Goal: Check status: Check status

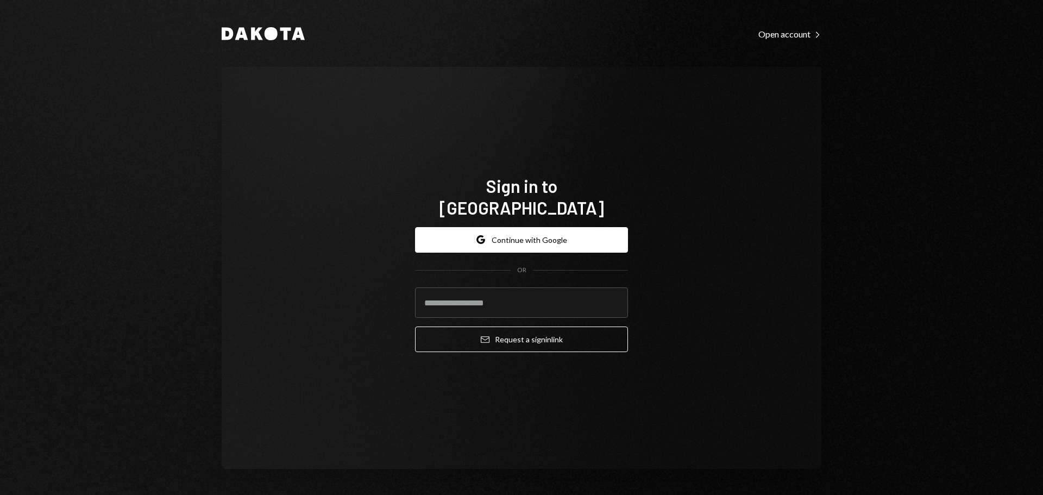
type input "**********"
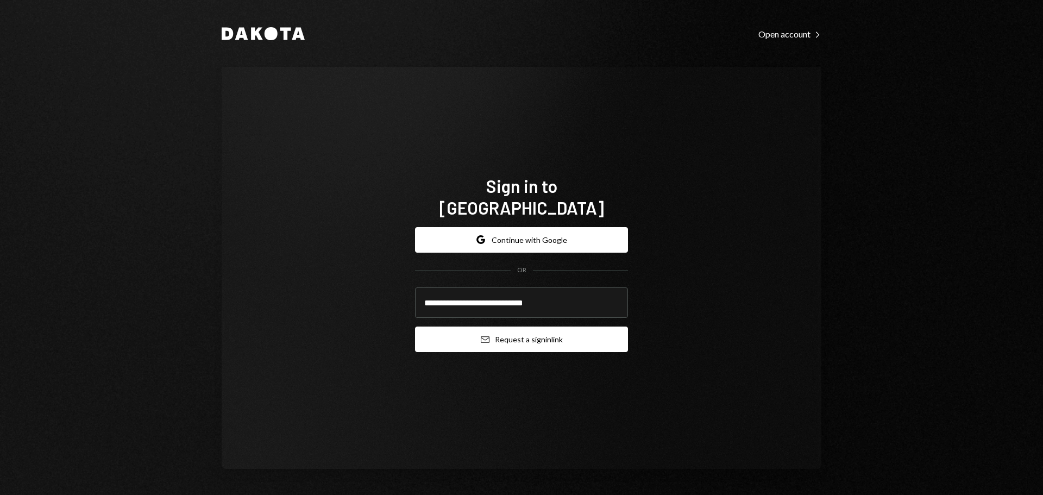
click at [485, 335] on icon "Email" at bounding box center [485, 339] width 9 height 9
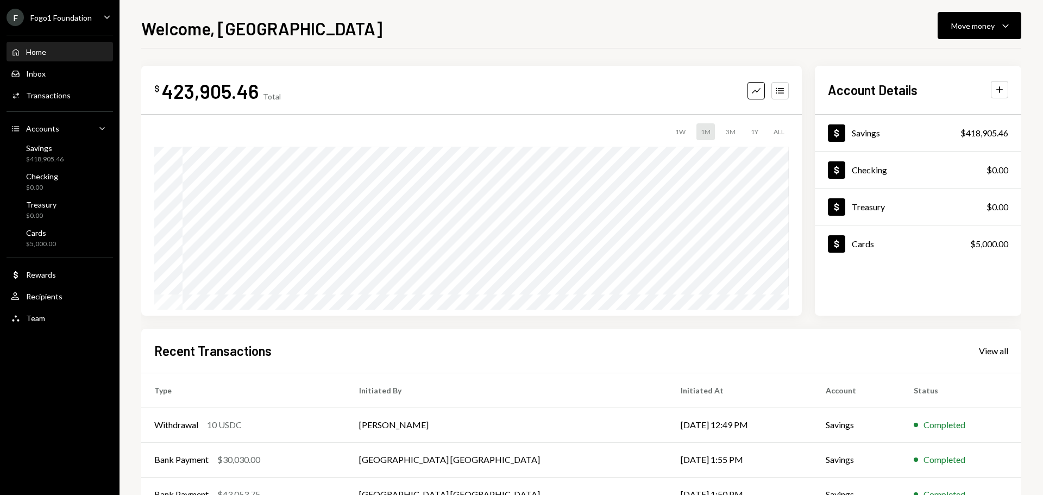
click at [87, 22] on div "Fogo1 Foundation" at bounding box center [60, 17] width 61 height 9
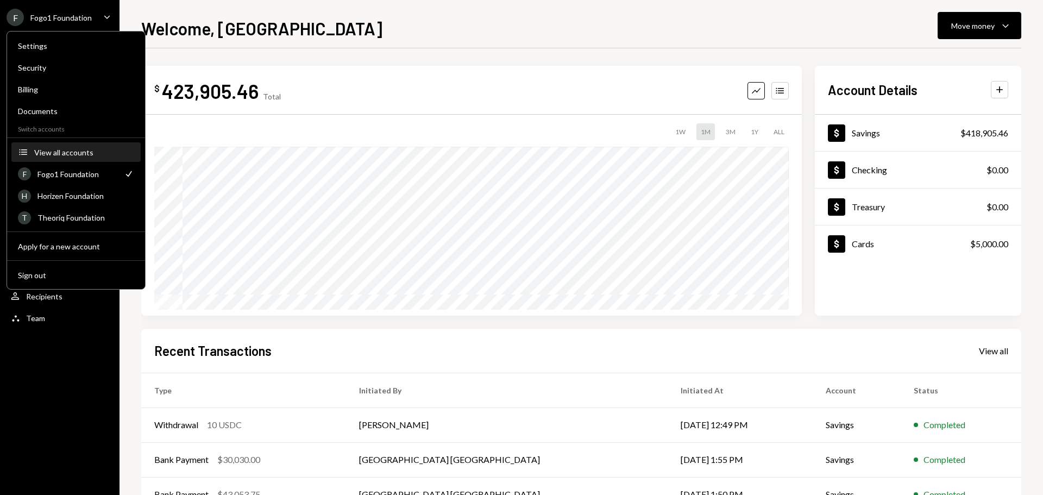
click at [74, 153] on div "View all accounts" at bounding box center [84, 152] width 100 height 9
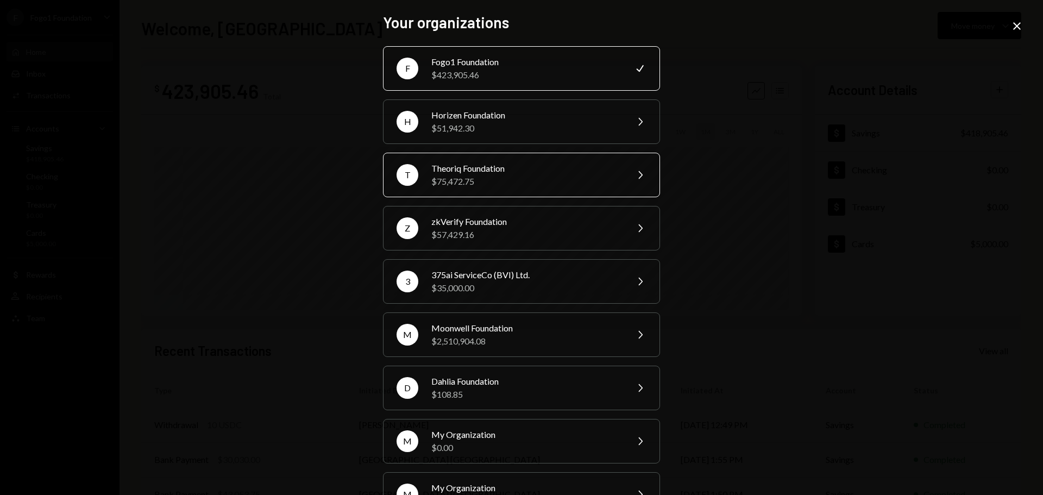
click at [470, 188] on div "T Theoriq Foundation $75,472.75 Chevron Right" at bounding box center [521, 175] width 277 height 45
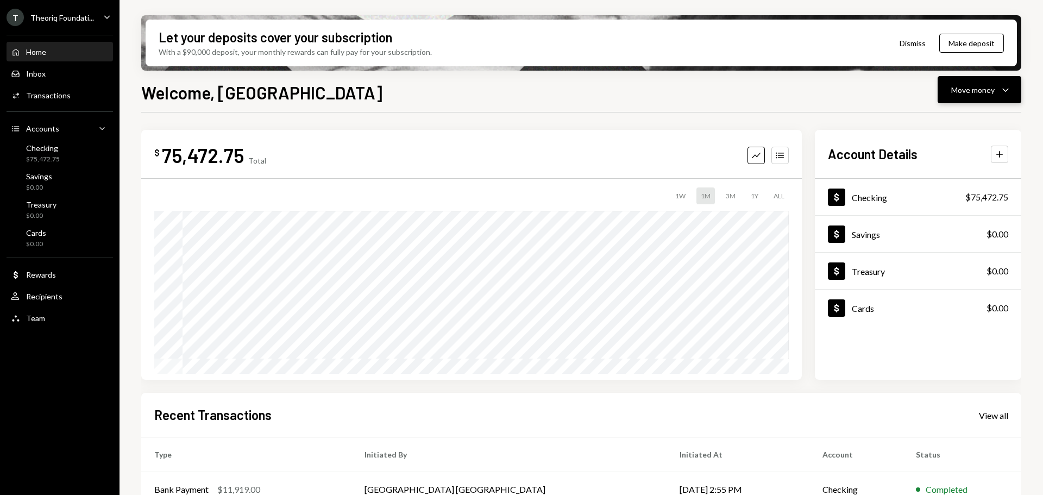
click at [978, 92] on div "Move money" at bounding box center [972, 89] width 43 height 11
click at [943, 176] on div "Deposit" at bounding box center [970, 171] width 79 height 11
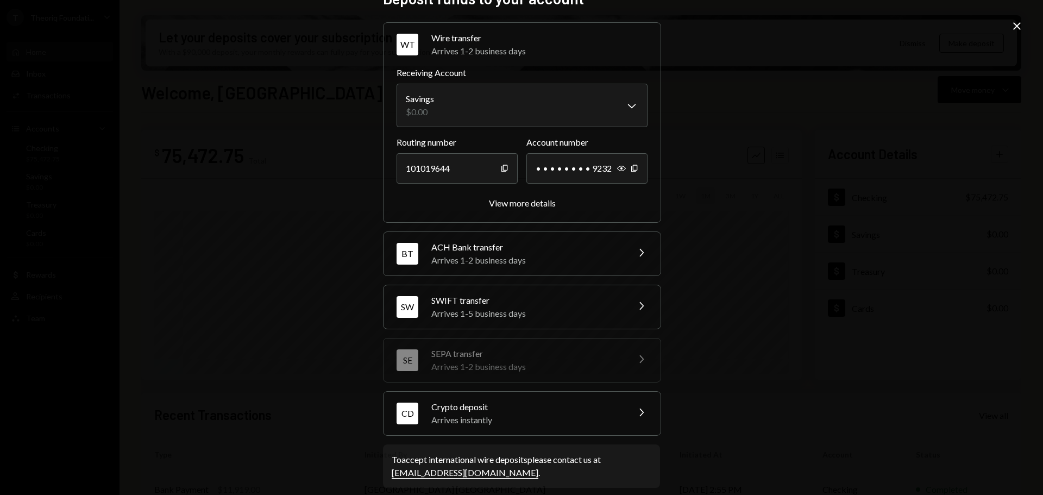
scroll to position [34, 0]
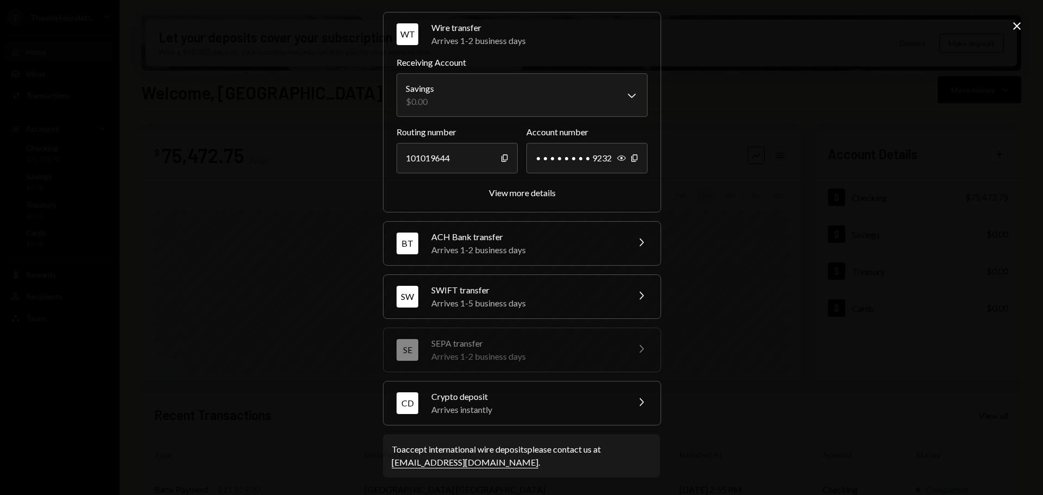
click at [443, 400] on div "Crypto deposit" at bounding box center [526, 396] width 190 height 13
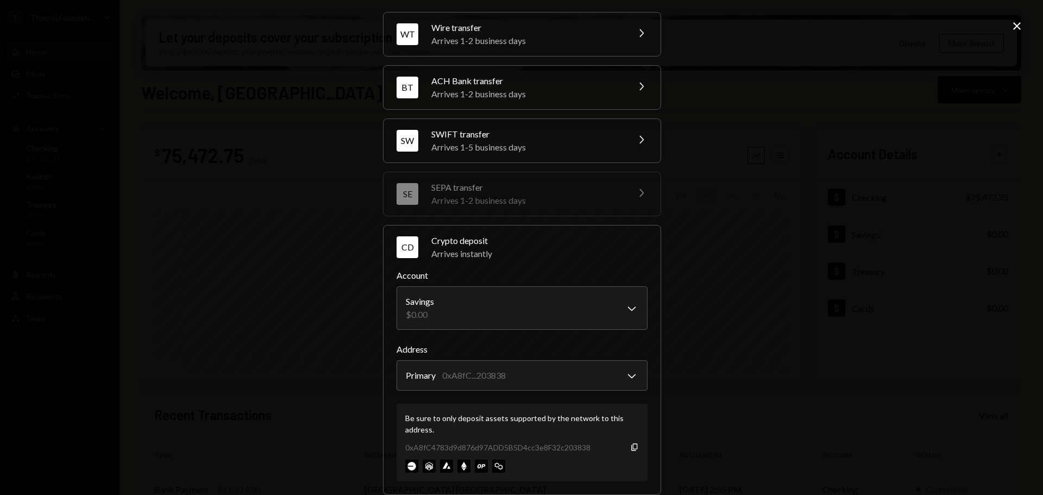
scroll to position [104, 0]
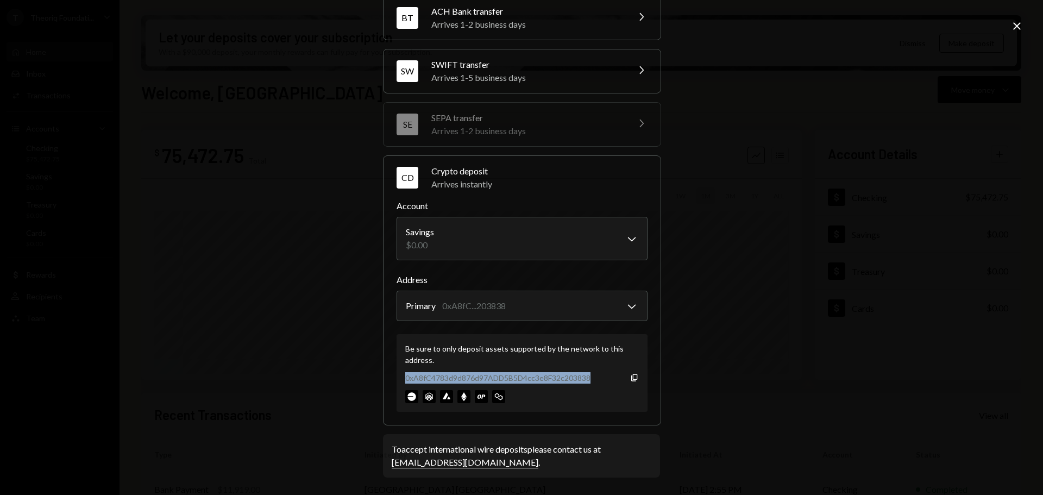
drag, startPoint x: 403, startPoint y: 379, endPoint x: 595, endPoint y: 379, distance: 192.9
click at [595, 379] on div "0xA8fC4783d9d876d97ADD5B5D4cc3e8F32c203838 Copy" at bounding box center [522, 377] width 234 height 11
click at [1008, 24] on div "**********" at bounding box center [521, 247] width 1043 height 495
click at [1014, 24] on icon "Close" at bounding box center [1017, 26] width 13 height 13
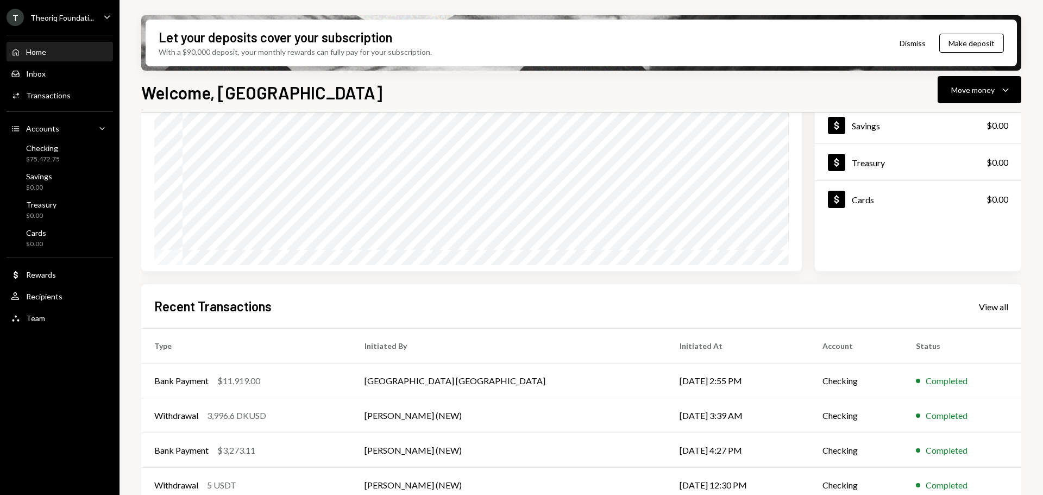
scroll to position [0, 0]
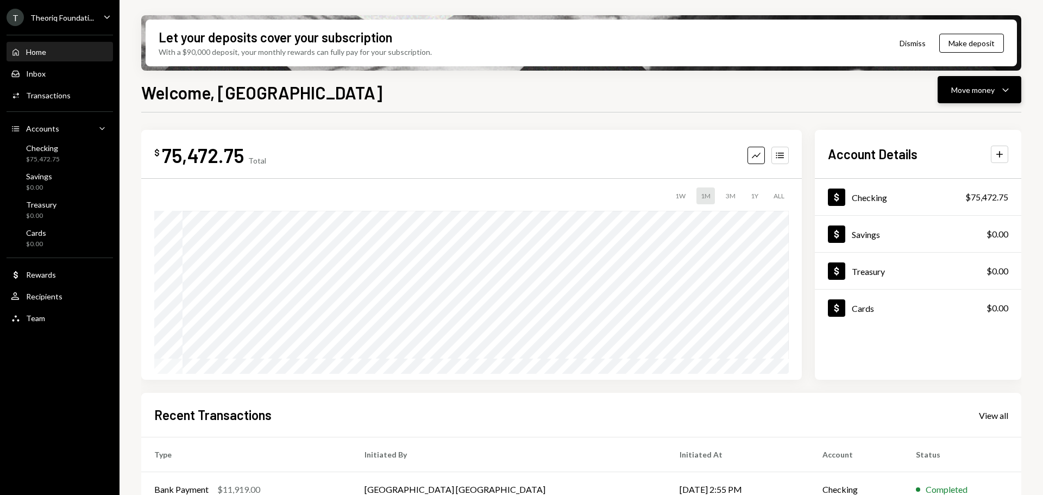
click at [969, 94] on div "Move money" at bounding box center [972, 89] width 43 height 11
click at [950, 174] on div "Deposit" at bounding box center [970, 171] width 79 height 11
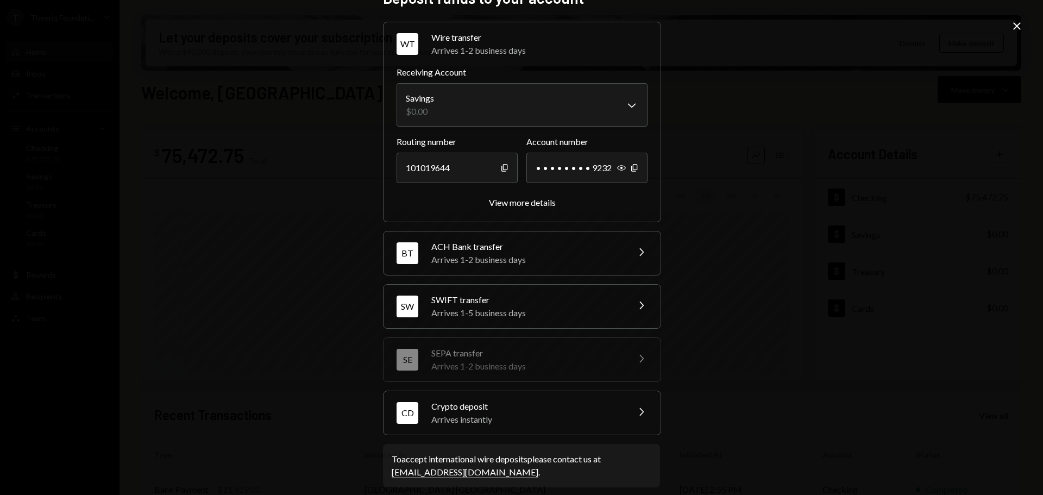
scroll to position [34, 0]
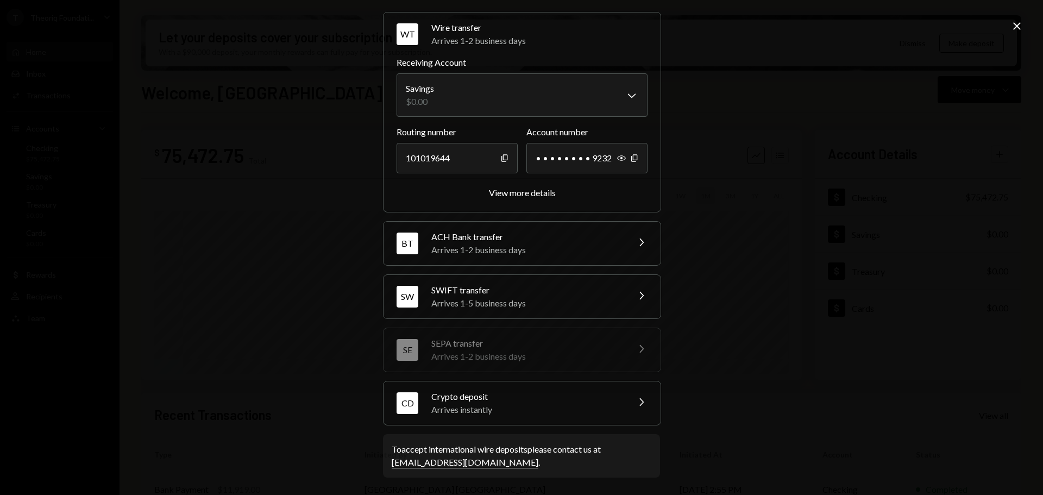
click at [437, 409] on div "Arrives instantly" at bounding box center [526, 409] width 190 height 13
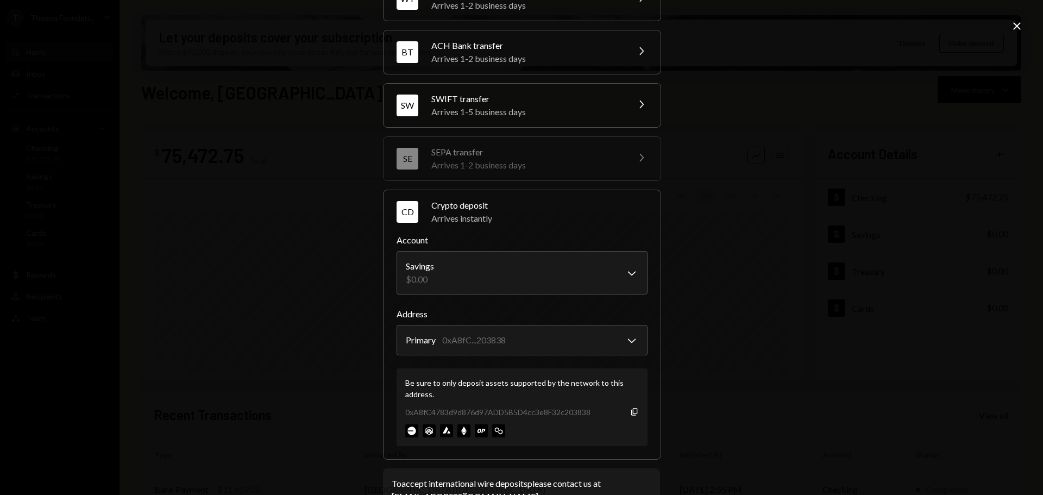
scroll to position [104, 0]
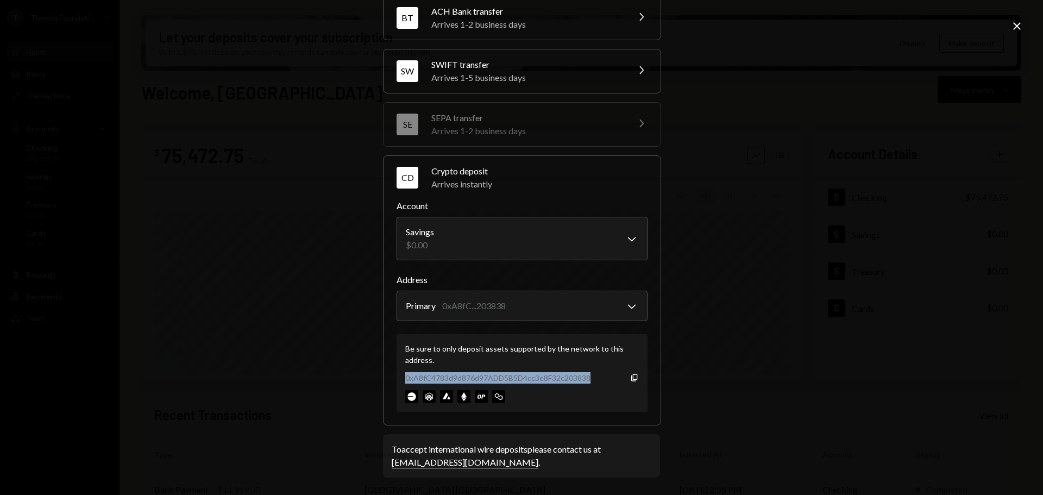
drag, startPoint x: 400, startPoint y: 380, endPoint x: 603, endPoint y: 386, distance: 202.8
click at [603, 386] on div "Be sure to only deposit assets supported by the network to this address. 0xA8fC…" at bounding box center [522, 373] width 251 height 78
click at [1014, 27] on icon "Close" at bounding box center [1017, 26] width 13 height 13
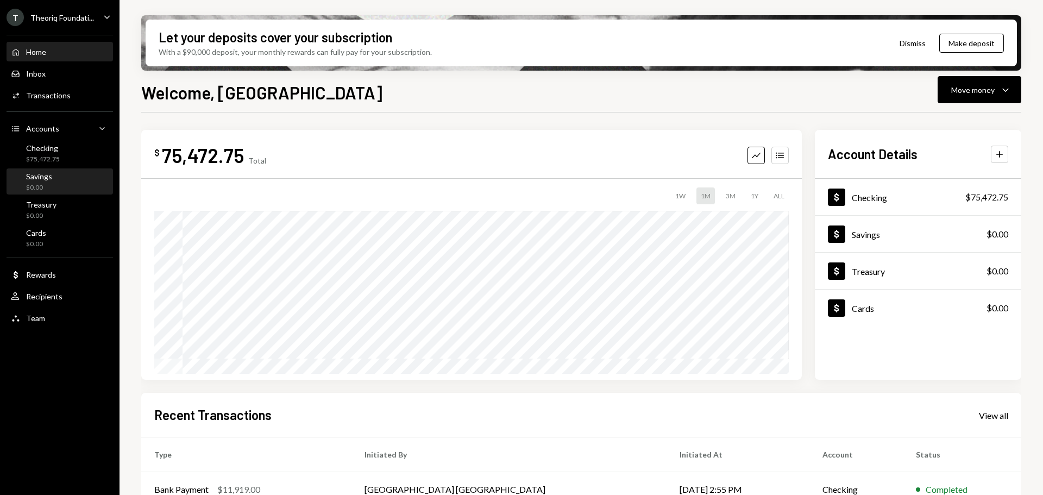
click at [36, 185] on div "$0.00" at bounding box center [39, 187] width 26 height 9
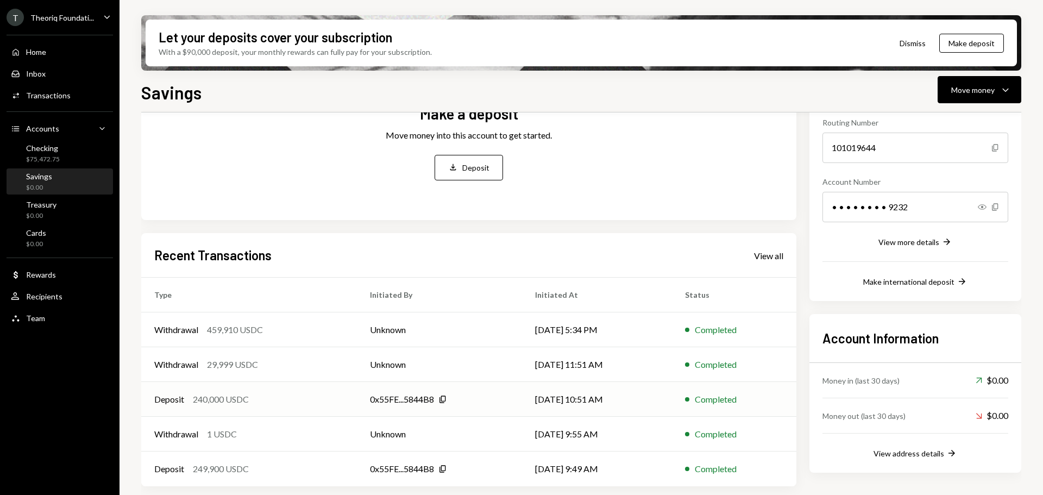
scroll to position [109, 0]
click at [962, 87] on div "Move money" at bounding box center [972, 89] width 43 height 11
click at [954, 176] on div "Deposit" at bounding box center [970, 171] width 79 height 11
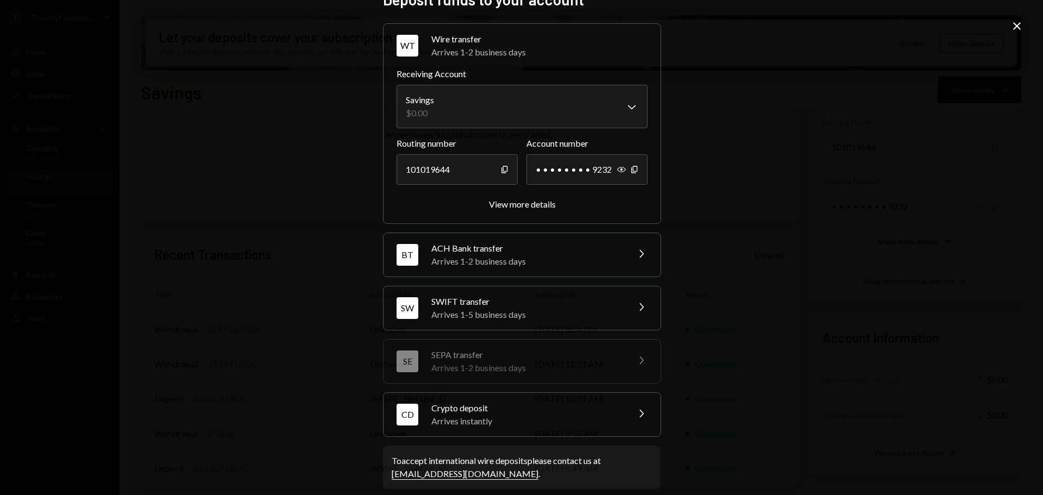
scroll to position [34, 0]
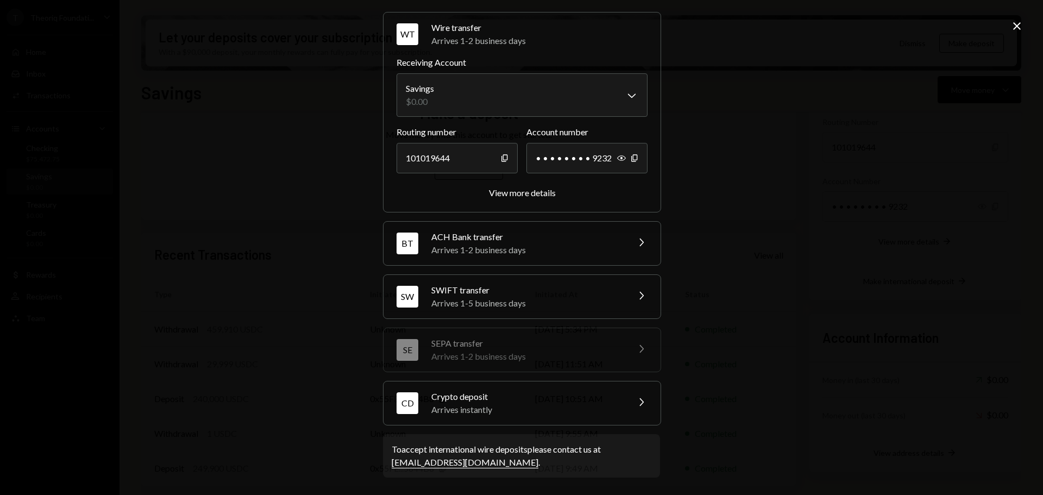
click at [478, 404] on div "Arrives instantly" at bounding box center [526, 409] width 190 height 13
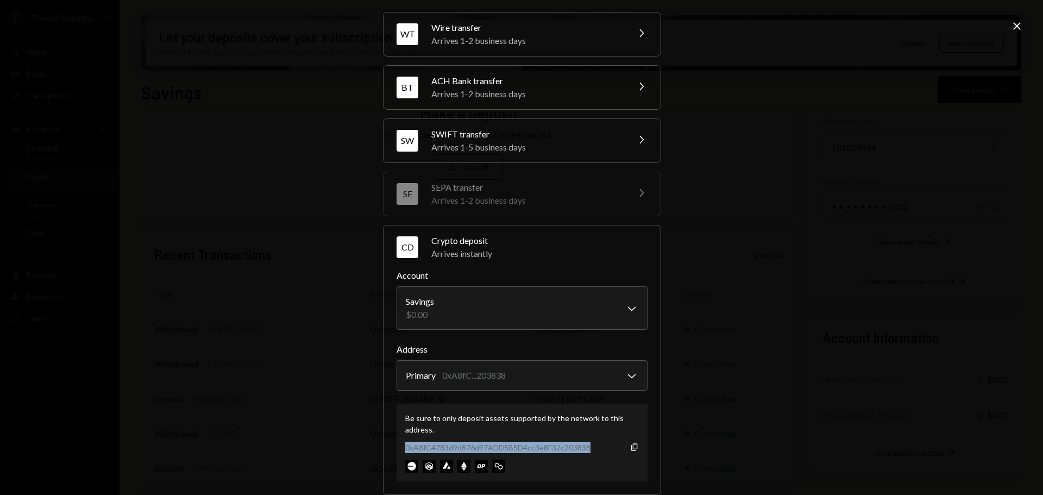
drag, startPoint x: 398, startPoint y: 449, endPoint x: 591, endPoint y: 447, distance: 192.9
click at [604, 455] on div "Be sure to only deposit assets supported by the network to this address. 0xA8fC…" at bounding box center [522, 443] width 251 height 78
click at [324, 258] on div "**********" at bounding box center [521, 247] width 1043 height 495
click at [1017, 25] on icon "Close" at bounding box center [1017, 26] width 13 height 13
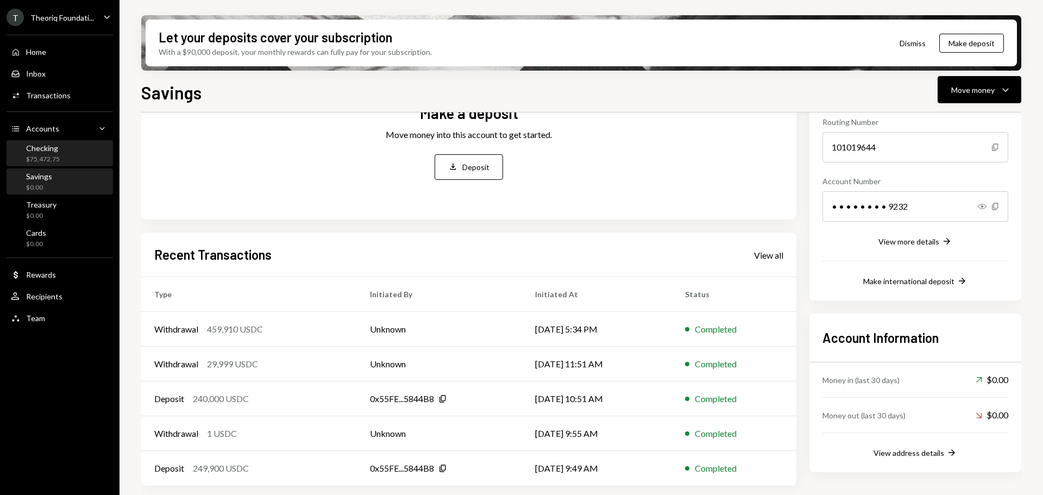
click at [76, 156] on div "Checking $75,472.75" at bounding box center [60, 153] width 98 height 21
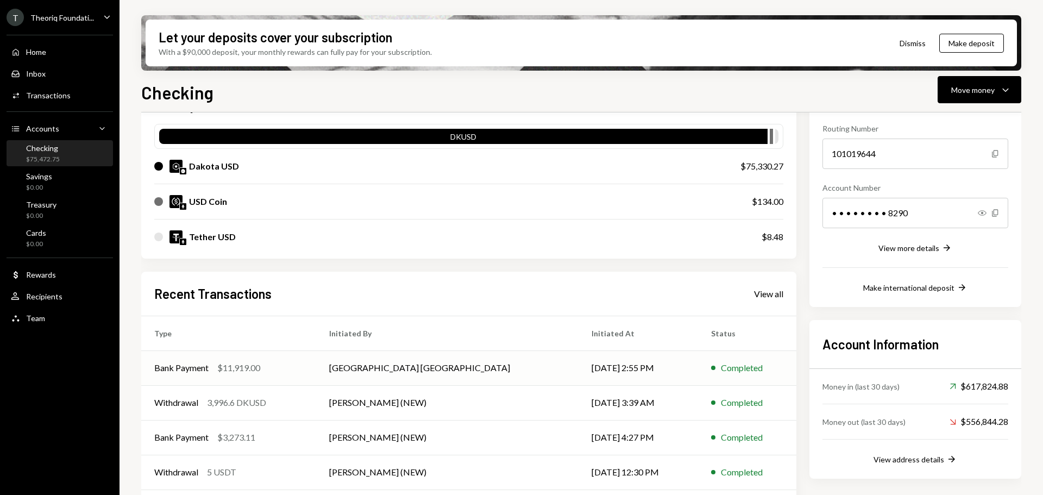
scroll to position [141, 0]
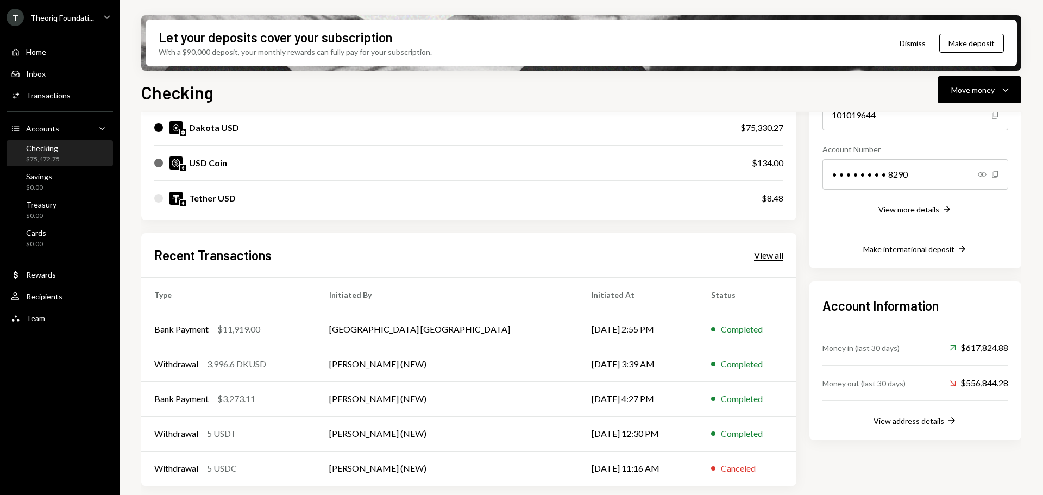
click at [761, 259] on div "View all" at bounding box center [768, 255] width 29 height 11
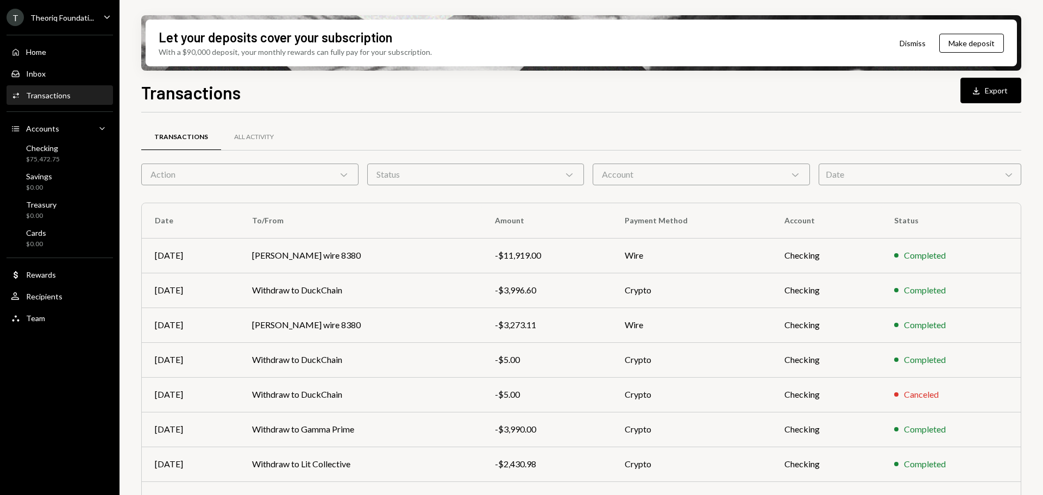
click at [323, 176] on div "Action Chevron Down" at bounding box center [249, 175] width 217 height 22
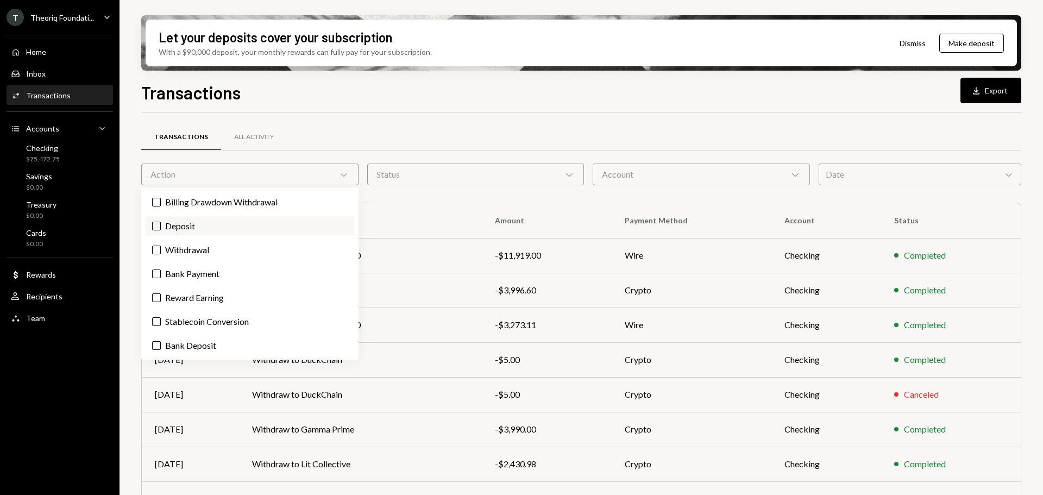
click at [217, 219] on label "Deposit" at bounding box center [250, 226] width 209 height 20
click at [161, 222] on button "Deposit" at bounding box center [156, 226] width 9 height 9
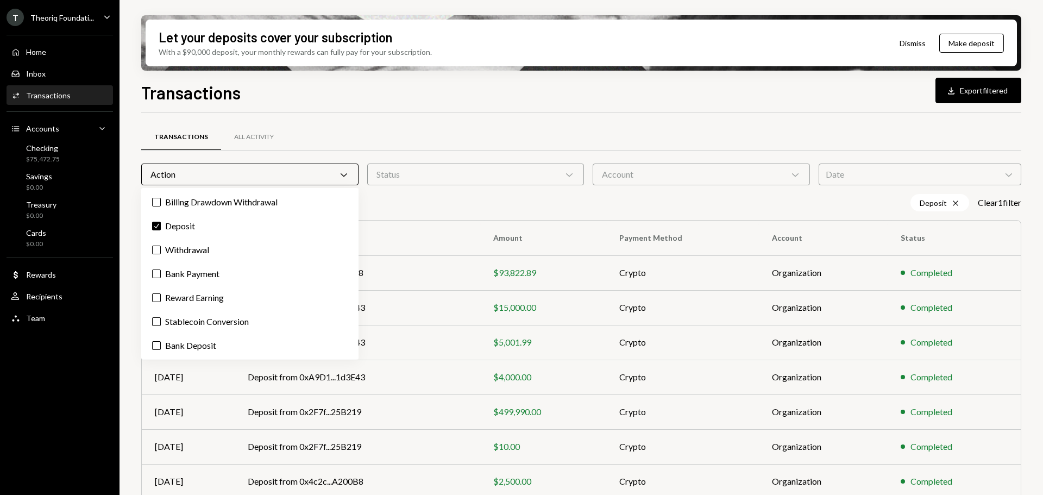
click at [128, 308] on div "Let your deposits cover your subscription With a $90,000 deposit, your monthly …" at bounding box center [582, 247] width 924 height 495
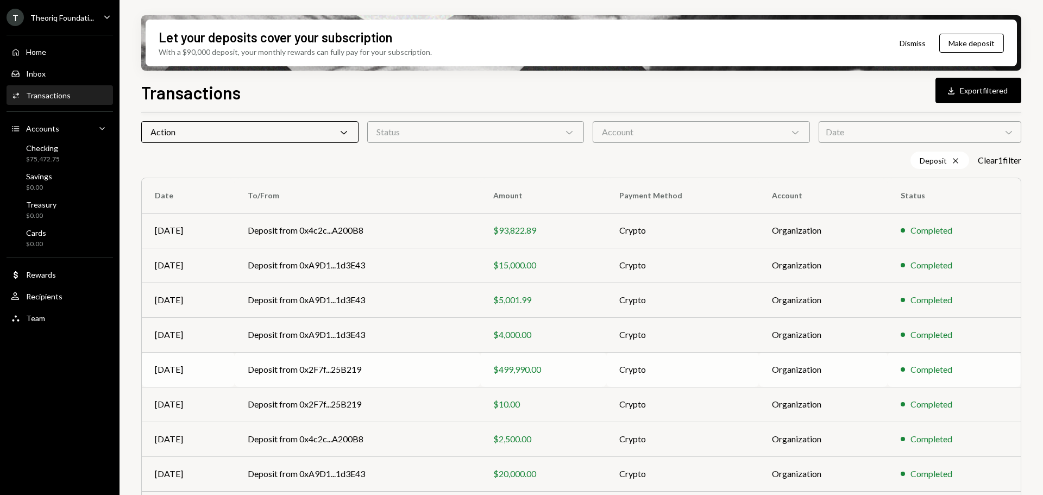
scroll to position [101, 0]
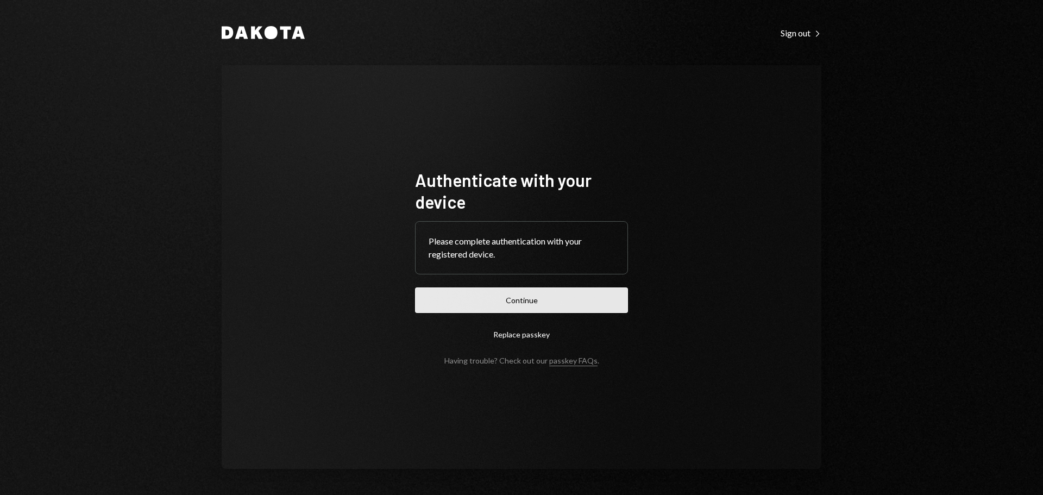
click at [555, 304] on button "Continue" at bounding box center [521, 300] width 213 height 26
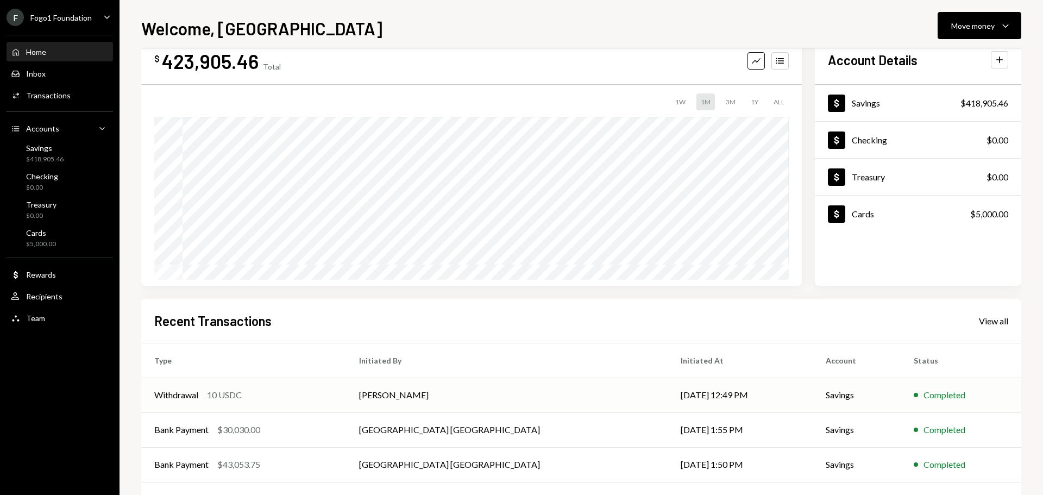
scroll to position [54, 0]
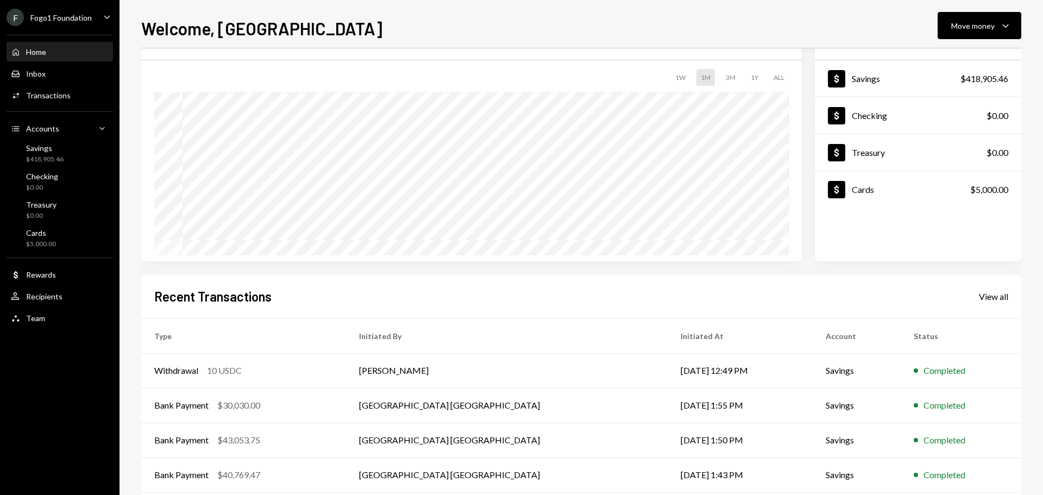
click at [78, 22] on div "Fogo1 Foundation" at bounding box center [60, 17] width 61 height 9
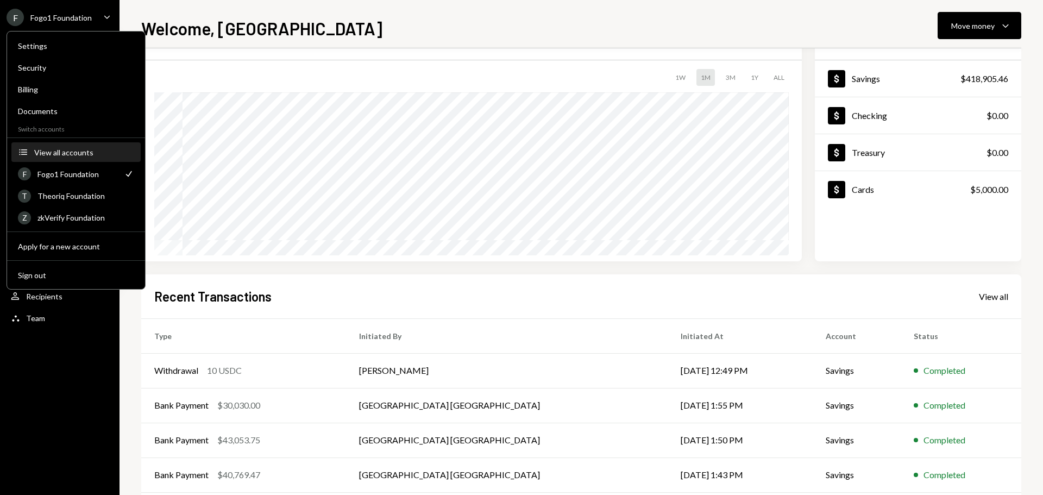
click at [84, 155] on div "View all accounts" at bounding box center [84, 152] width 100 height 9
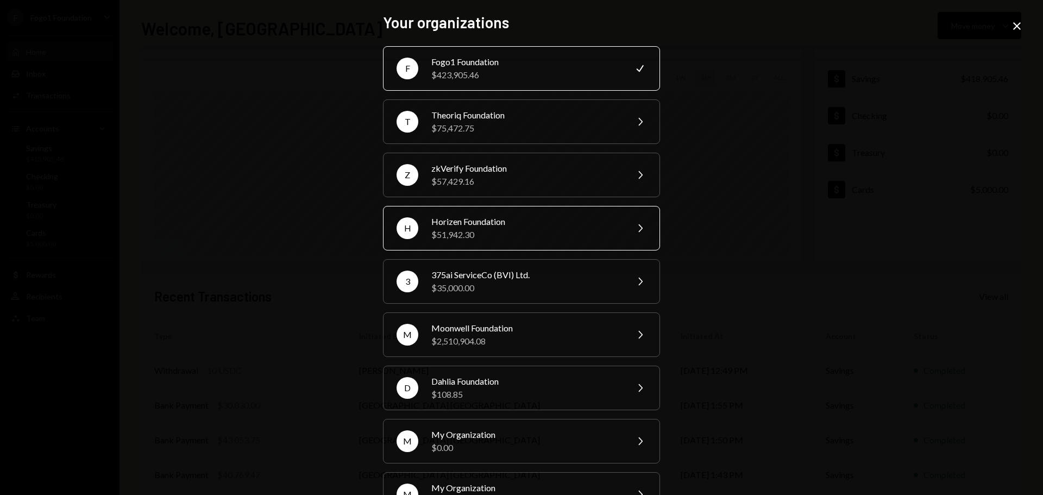
click at [450, 221] on div "Horizen Foundation" at bounding box center [525, 221] width 189 height 13
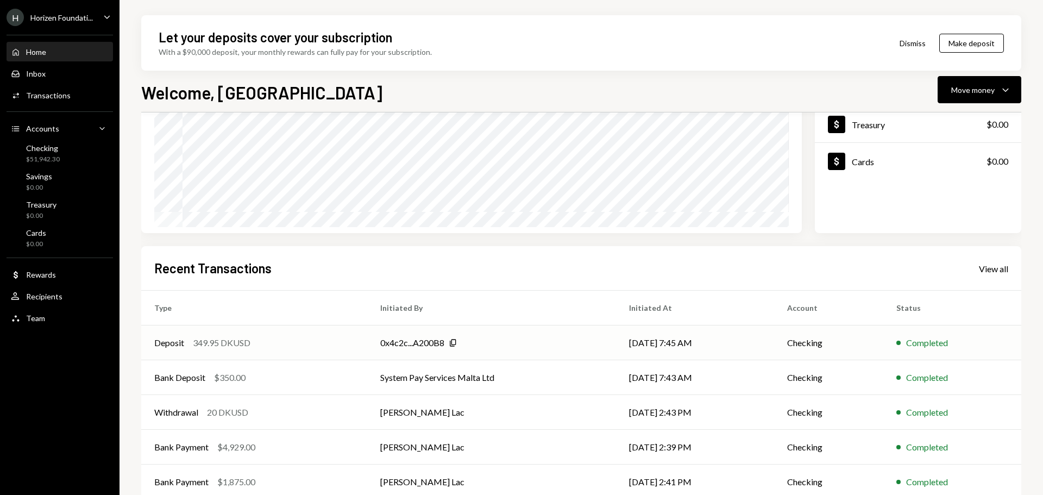
scroll to position [160, 0]
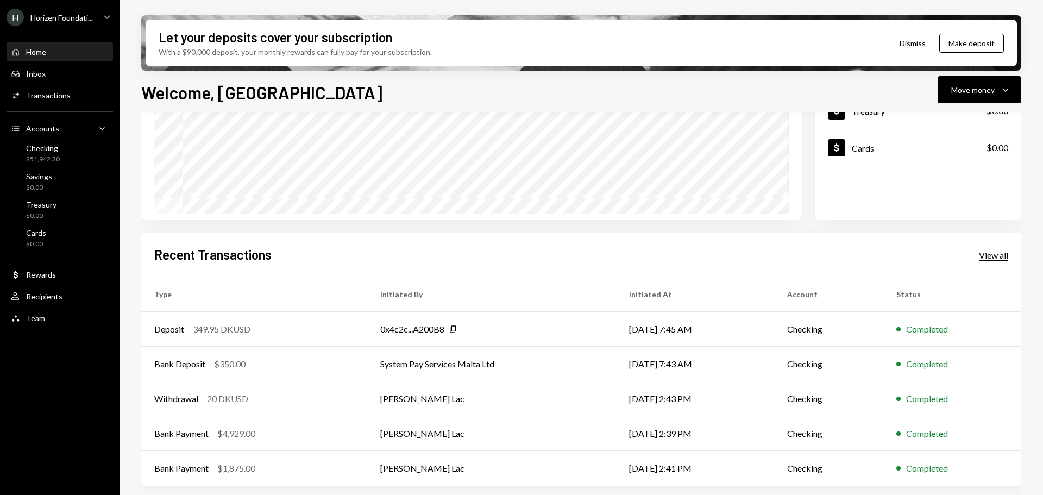
click at [985, 250] on div "View all" at bounding box center [993, 255] width 29 height 11
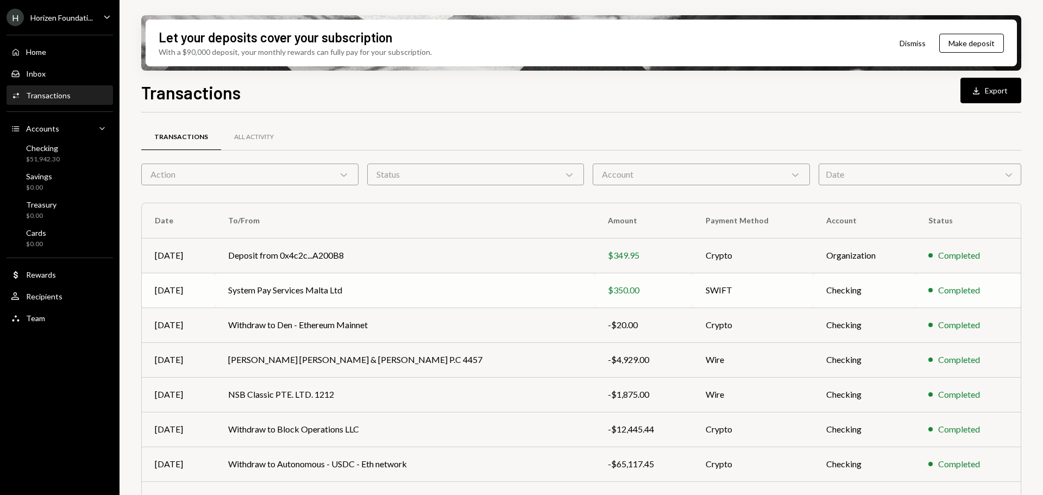
click at [331, 293] on td "System Pay Services Malta Ltd" at bounding box center [405, 290] width 380 height 35
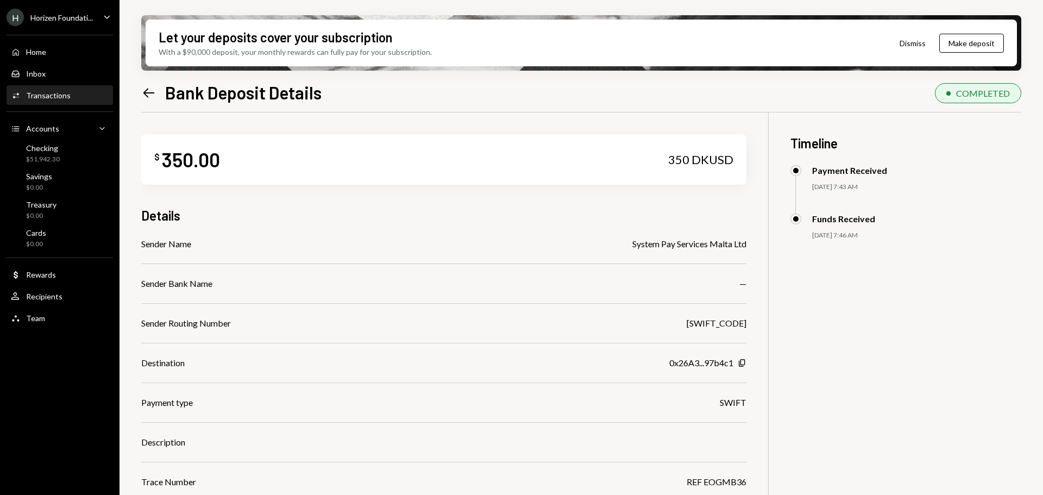
click at [143, 91] on icon "Left Arrow" at bounding box center [148, 92] width 15 height 15
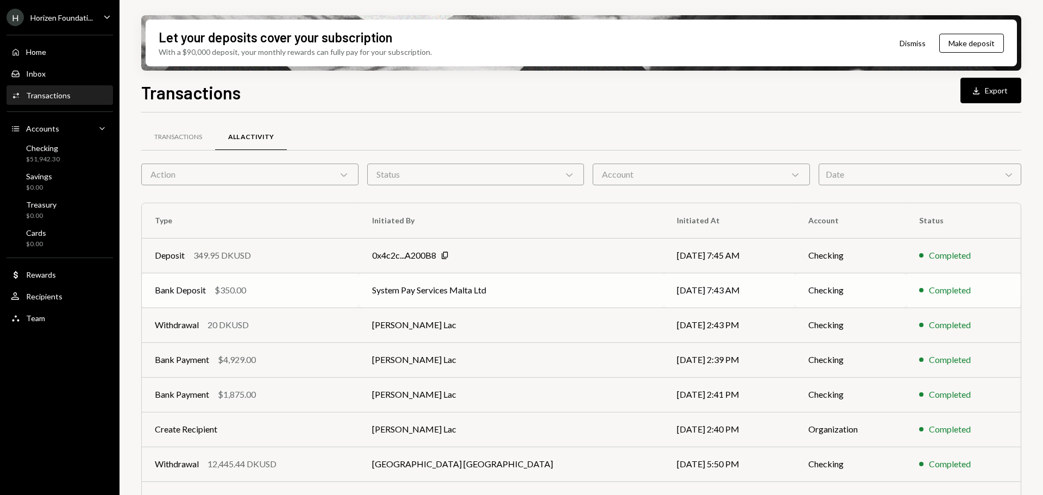
click at [460, 291] on td "System Pay Services Malta Ltd" at bounding box center [511, 290] width 305 height 35
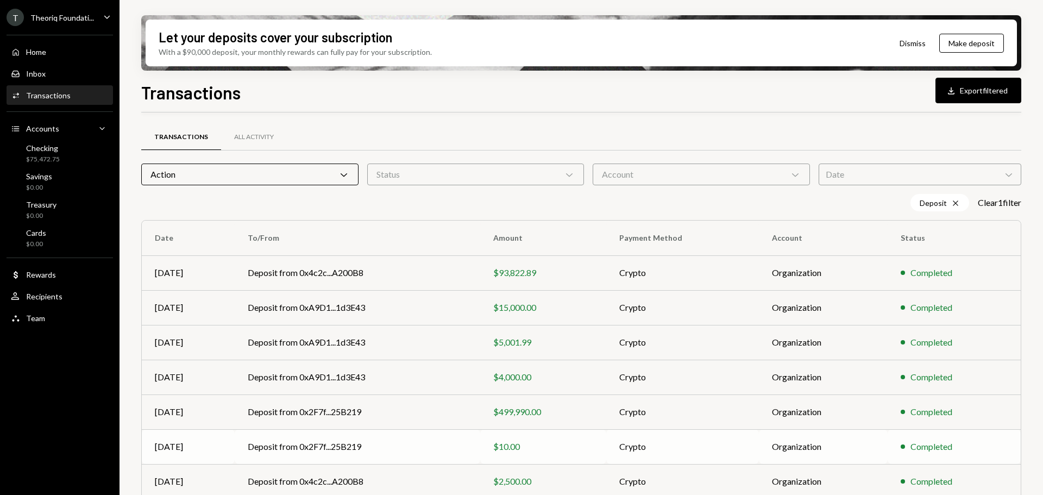
scroll to position [109, 0]
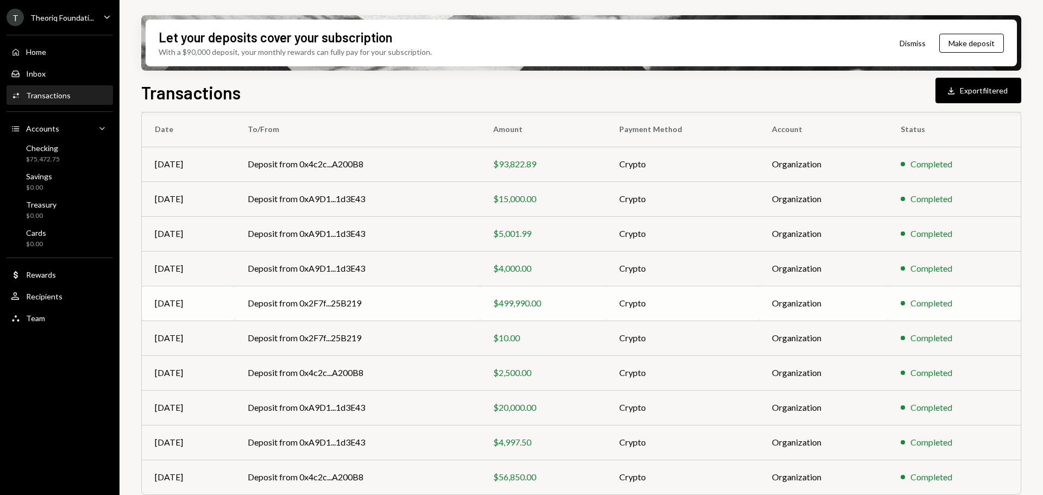
click at [463, 306] on td "Deposit from 0x2F7f...25B219" at bounding box center [358, 303] width 246 height 35
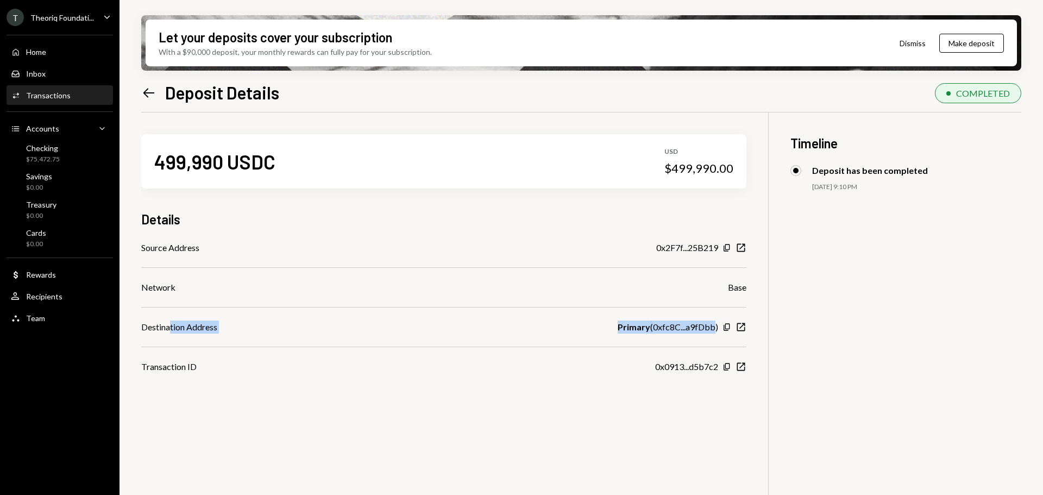
drag, startPoint x: 169, startPoint y: 329, endPoint x: 716, endPoint y: 329, distance: 546.6
click at [716, 329] on div "Destination Address Primary ( 0xfc8C...a9fDbb ) Copy New Window" at bounding box center [443, 327] width 605 height 13
click at [692, 329] on div "Primary ( 0xfc8C...a9fDbb )" at bounding box center [668, 327] width 101 height 13
drag, startPoint x: 653, startPoint y: 329, endPoint x: 716, endPoint y: 329, distance: 63.6
click at [716, 329] on div "Primary ( 0xfc8C...a9fDbb )" at bounding box center [668, 327] width 101 height 13
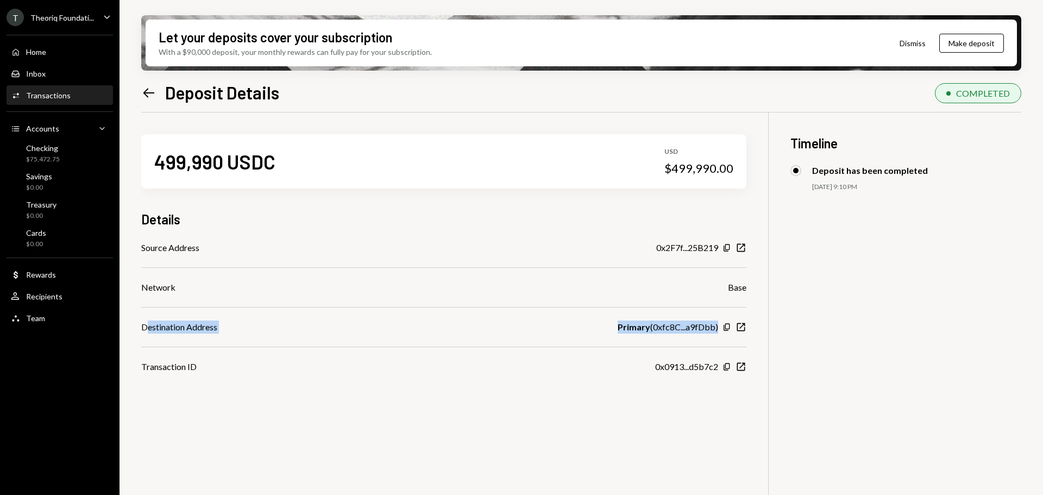
drag, startPoint x: 147, startPoint y: 330, endPoint x: 723, endPoint y: 334, distance: 575.9
click at [723, 334] on div "Source Address 0x2F7f...25B219 Copy New Window Network Base Destination Address…" at bounding box center [443, 307] width 605 height 132
click at [680, 330] on div "Primary ( 0xfc8C...a9fDbb )" at bounding box center [668, 327] width 101 height 13
drag, startPoint x: 686, startPoint y: 327, endPoint x: 722, endPoint y: 327, distance: 35.9
click at [722, 327] on div "Primary ( 0xfc8C...a9fDbb ) Copy New Window" at bounding box center [682, 327] width 129 height 13
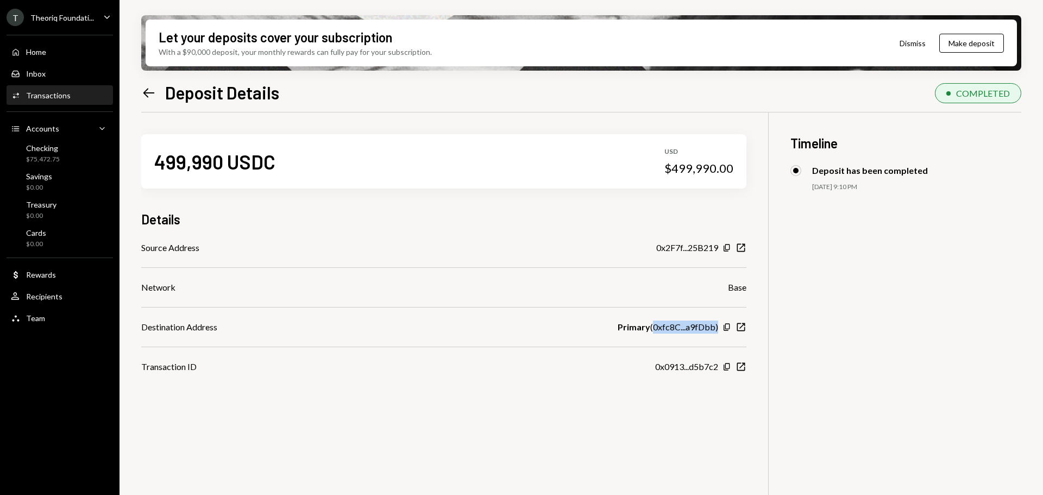
click at [672, 329] on div "Primary ( 0xfc8C...a9fDbb )" at bounding box center [668, 327] width 101 height 13
drag, startPoint x: 166, startPoint y: 250, endPoint x: 647, endPoint y: 257, distance: 480.9
click at [712, 248] on div "Source Address 0x2F7f...25B219 Copy New Window" at bounding box center [443, 247] width 605 height 13
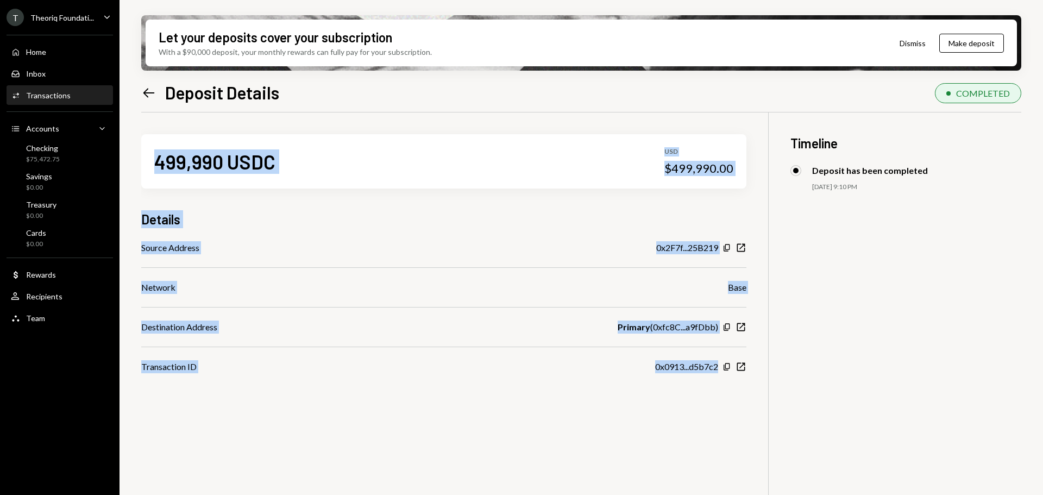
drag, startPoint x: 138, startPoint y: 287, endPoint x: 767, endPoint y: 285, distance: 628.6
click at [767, 285] on div "Let your deposits cover your subscription With a $90,000 deposit, your monthly …" at bounding box center [582, 247] width 924 height 495
click at [297, 342] on div "Source Address 0x2F7f...25B219 Copy New Window Network Base Destination Address…" at bounding box center [443, 307] width 605 height 132
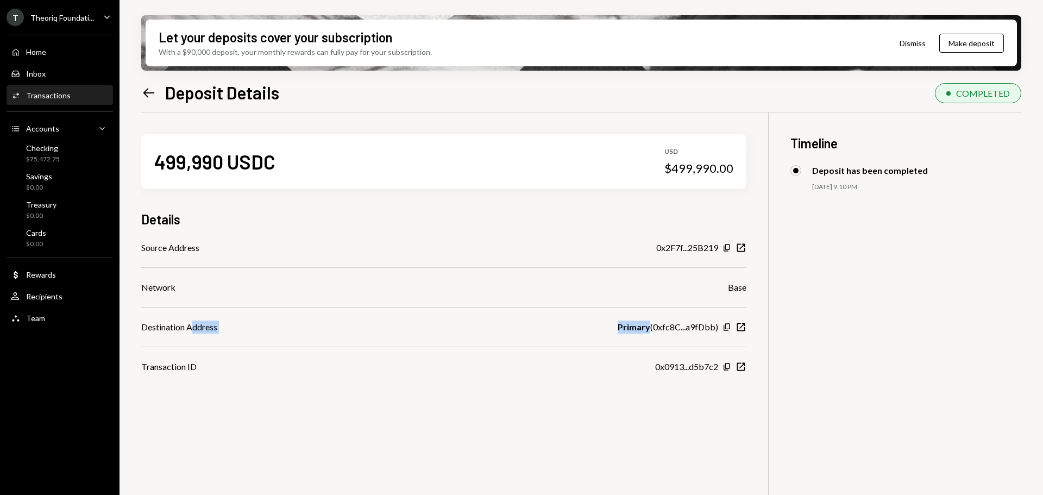
drag, startPoint x: 195, startPoint y: 331, endPoint x: 719, endPoint y: 331, distance: 524.3
click at [719, 331] on div "Destination Address Primary ( 0xfc8C...a9fDbb ) Copy New Window" at bounding box center [443, 327] width 605 height 13
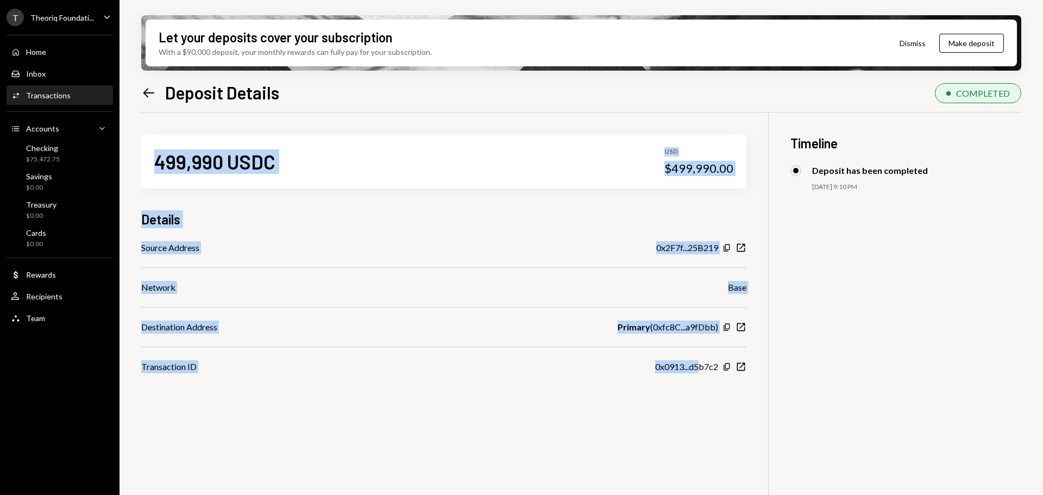
drag, startPoint x: 136, startPoint y: 366, endPoint x: 699, endPoint y: 373, distance: 562.9
click at [699, 373] on div "Let your deposits cover your subscription With a $90,000 deposit, your monthly …" at bounding box center [582, 247] width 924 height 495
click at [666, 369] on div "0x0913...d5b7c2" at bounding box center [686, 366] width 63 height 13
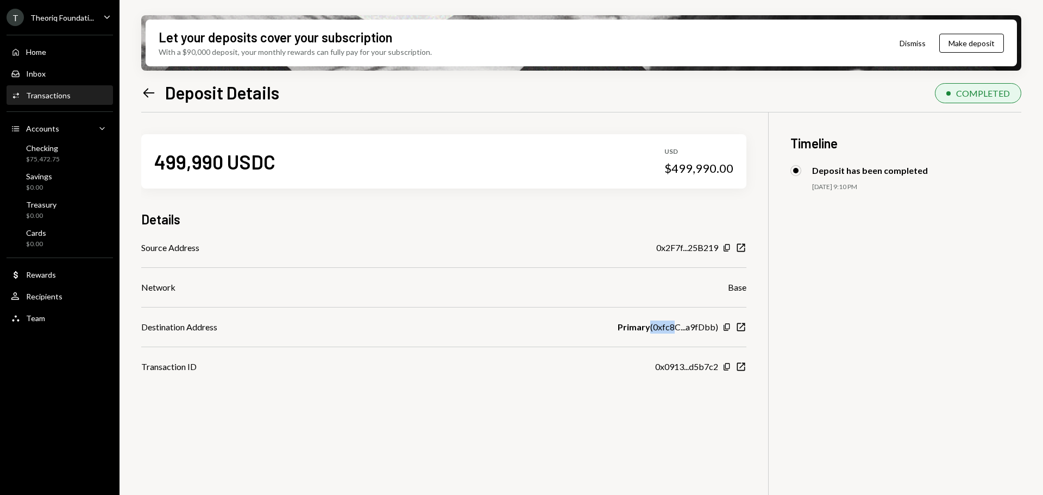
drag, startPoint x: 651, startPoint y: 327, endPoint x: 675, endPoint y: 327, distance: 23.9
click at [675, 327] on div "Primary ( 0xfc8C...a9fDbb )" at bounding box center [668, 327] width 101 height 13
click at [739, 325] on icon "New Window" at bounding box center [741, 327] width 11 height 11
drag, startPoint x: 653, startPoint y: 328, endPoint x: 721, endPoint y: 327, distance: 67.9
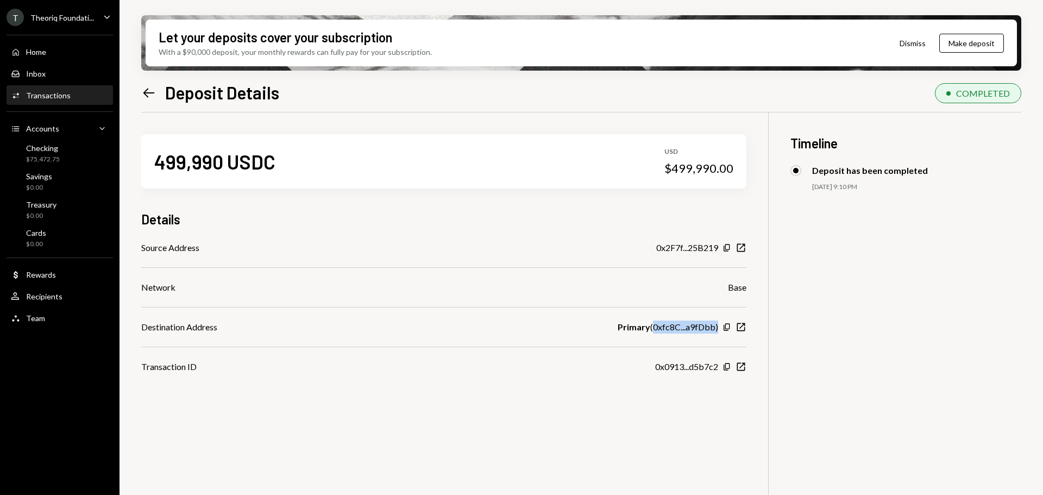
click at [721, 327] on div "Primary ( 0xfc8C...a9fDbb ) Copy New Window" at bounding box center [682, 327] width 129 height 13
click at [53, 156] on div "$75,472.75" at bounding box center [43, 159] width 34 height 9
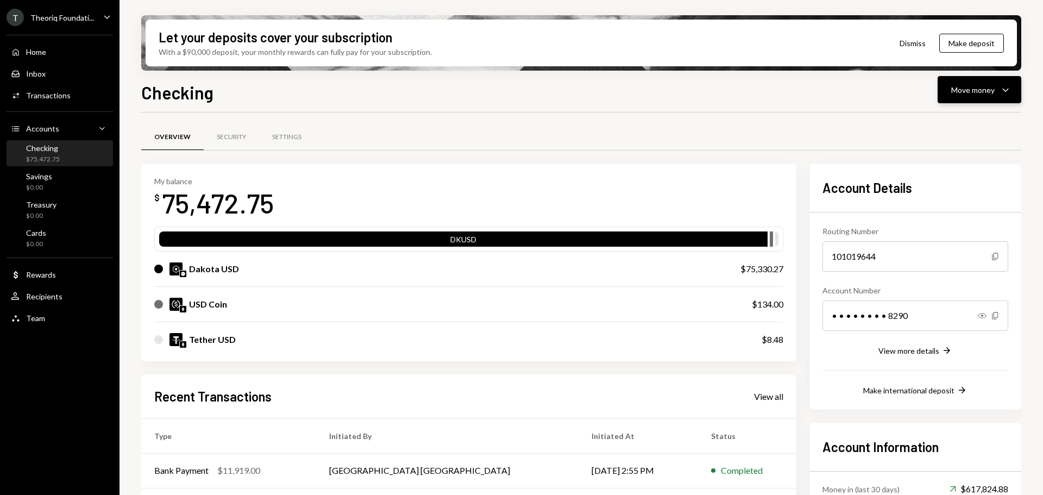
click at [961, 93] on div "Move money" at bounding box center [972, 89] width 43 height 11
click at [964, 173] on div "Deposit" at bounding box center [970, 171] width 79 height 11
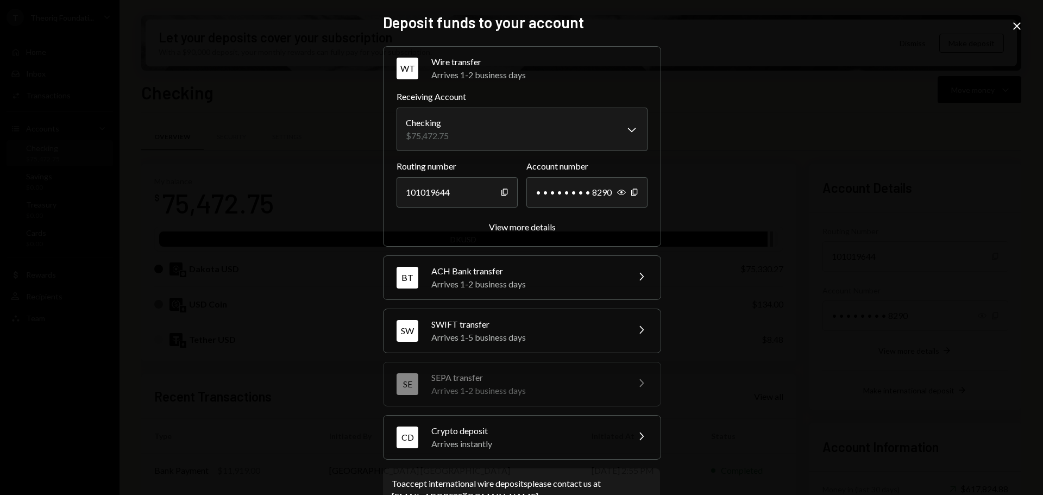
click at [483, 443] on div "Arrives instantly" at bounding box center [526, 443] width 190 height 13
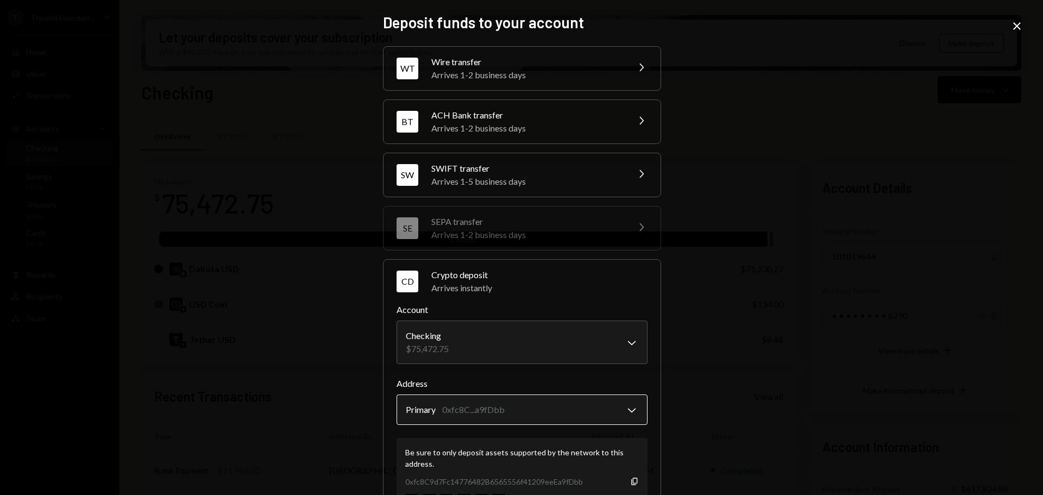
scroll to position [104, 0]
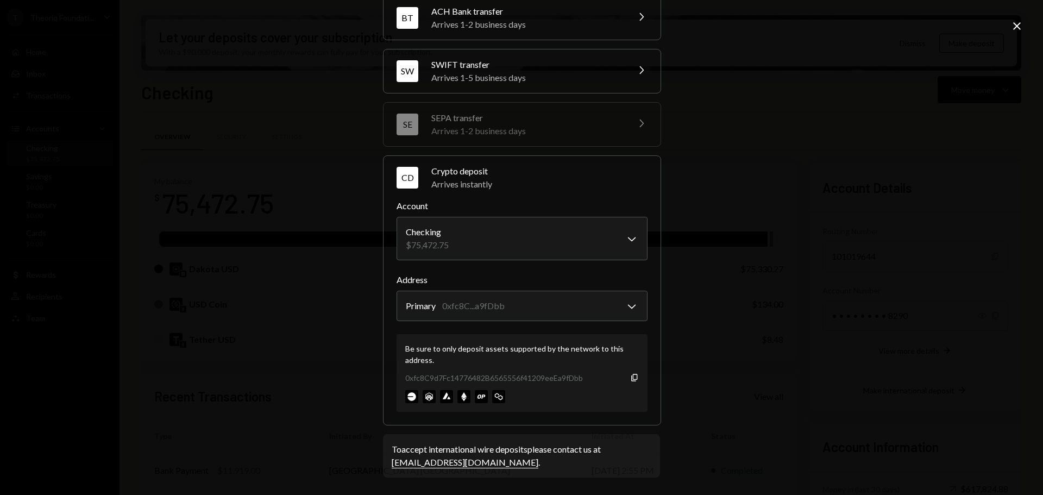
drag, startPoint x: 408, startPoint y: 379, endPoint x: 425, endPoint y: 379, distance: 17.4
click at [410, 379] on div "0xfc8C9d7Fc14776482B6565556f41209eeEa9fDbb" at bounding box center [494, 377] width 178 height 11
drag, startPoint x: 430, startPoint y: 380, endPoint x: 421, endPoint y: 381, distance: 9.8
click at [431, 380] on div "0xfc8C9d7Fc14776482B6565556f41209eeEa9fDbb" at bounding box center [494, 377] width 178 height 11
drag, startPoint x: 400, startPoint y: 379, endPoint x: 622, endPoint y: 377, distance: 222.2
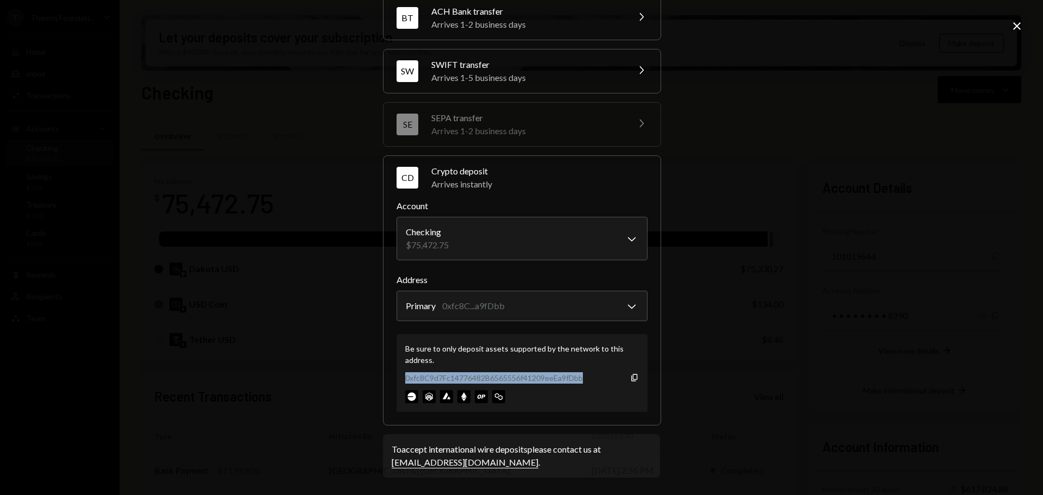
click at [622, 377] on div "Be sure to only deposit assets supported by the network to this address. 0xfc8C…" at bounding box center [522, 373] width 251 height 78
click at [421, 379] on div "0xfc8C9d7Fc14776482B6565556f41209eeEa9fDbb" at bounding box center [494, 377] width 178 height 11
click at [1019, 28] on icon at bounding box center [1017, 26] width 8 height 8
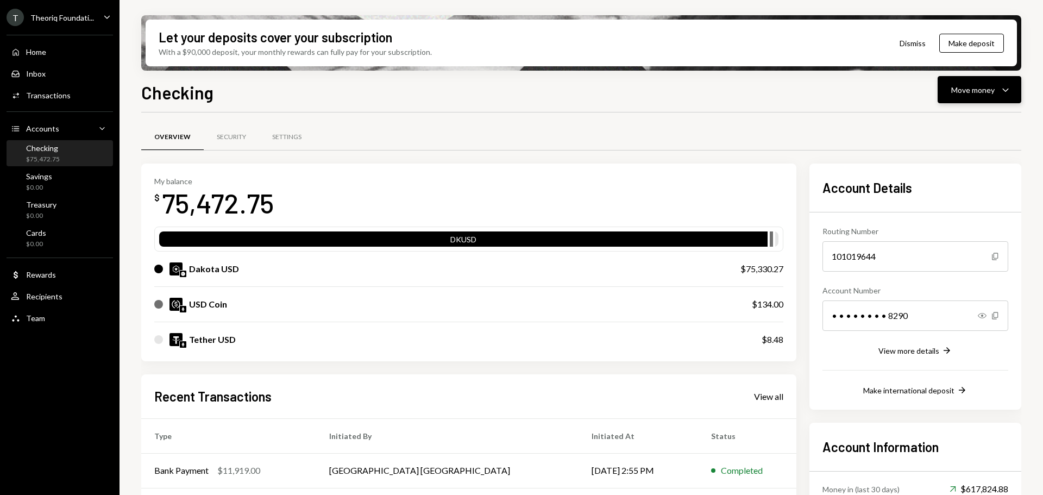
click at [974, 95] on div "Move money" at bounding box center [972, 89] width 43 height 11
click at [939, 173] on div "Deposit" at bounding box center [970, 171] width 79 height 11
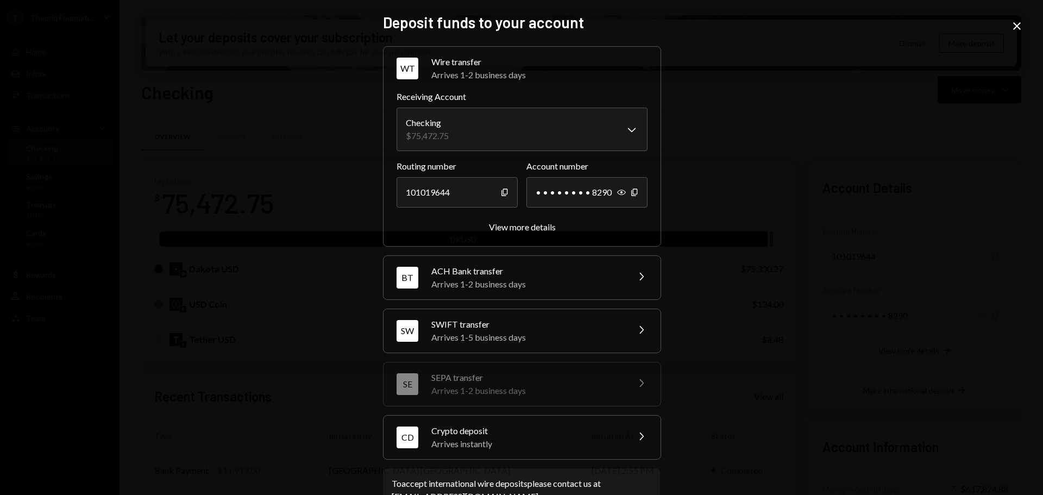
click at [474, 429] on div "Crypto deposit" at bounding box center [526, 430] width 190 height 13
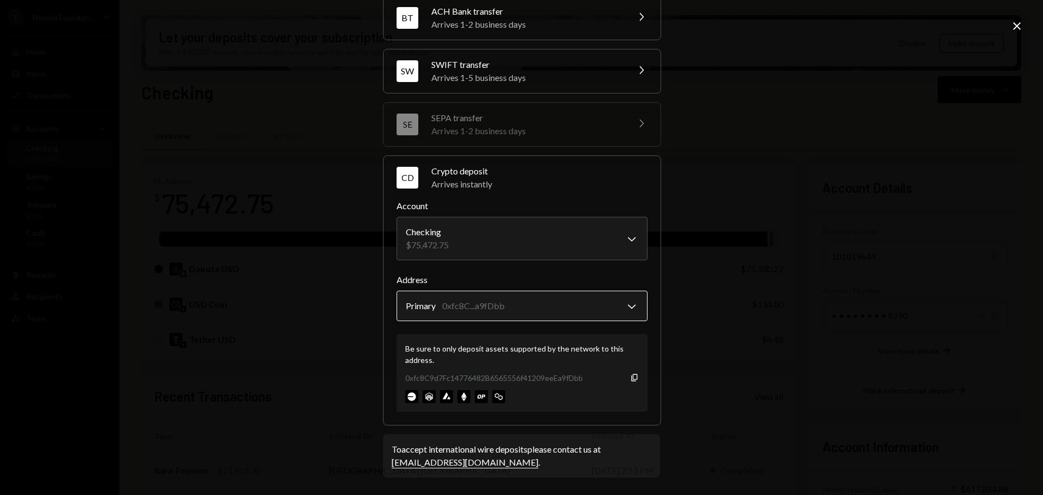
click at [472, 309] on body "T Theoriq Foundati... Caret Down Home Home Inbox Inbox Activities Transactions …" at bounding box center [521, 247] width 1043 height 495
drag, startPoint x: 398, startPoint y: 380, endPoint x: 601, endPoint y: 380, distance: 202.7
click at [601, 380] on div "Be sure to only deposit assets supported by the network to this address. 0xfc8C…" at bounding box center [522, 373] width 251 height 78
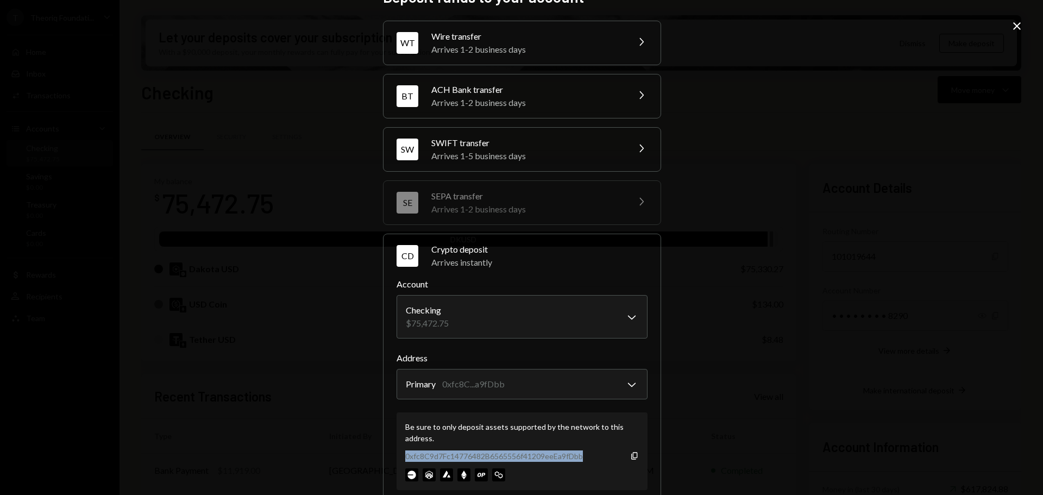
scroll to position [0, 0]
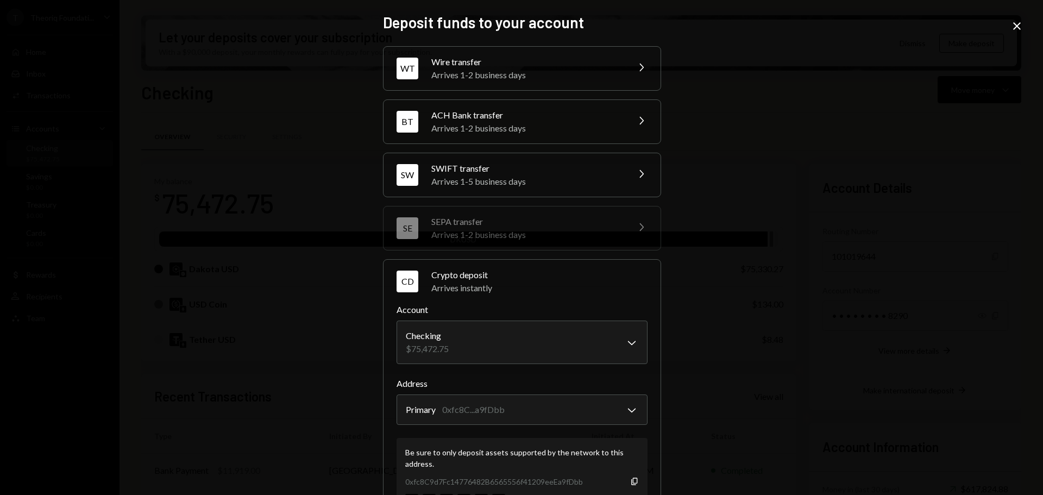
click at [1012, 27] on icon "Close" at bounding box center [1017, 26] width 13 height 13
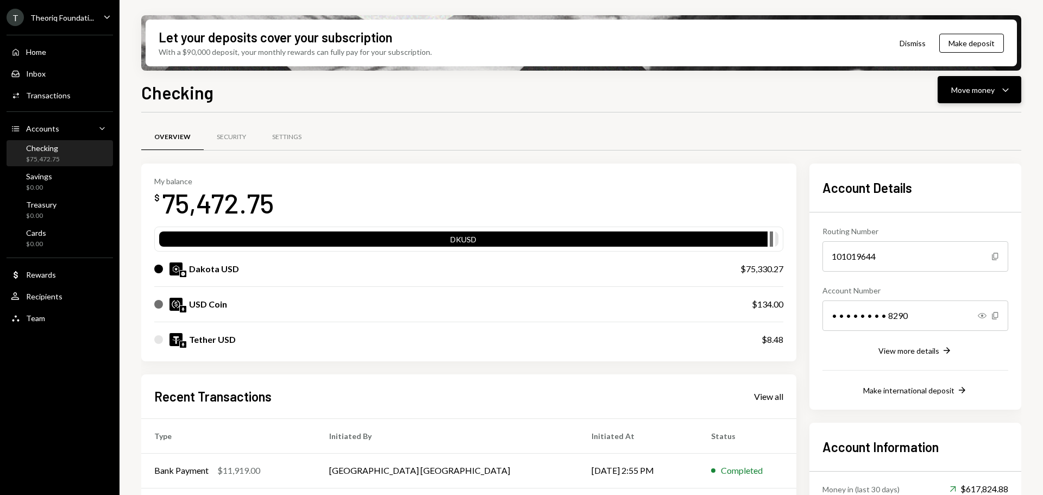
click at [963, 93] on div "Move money" at bounding box center [972, 89] width 43 height 11
click at [944, 172] on div "Deposit" at bounding box center [970, 171] width 79 height 11
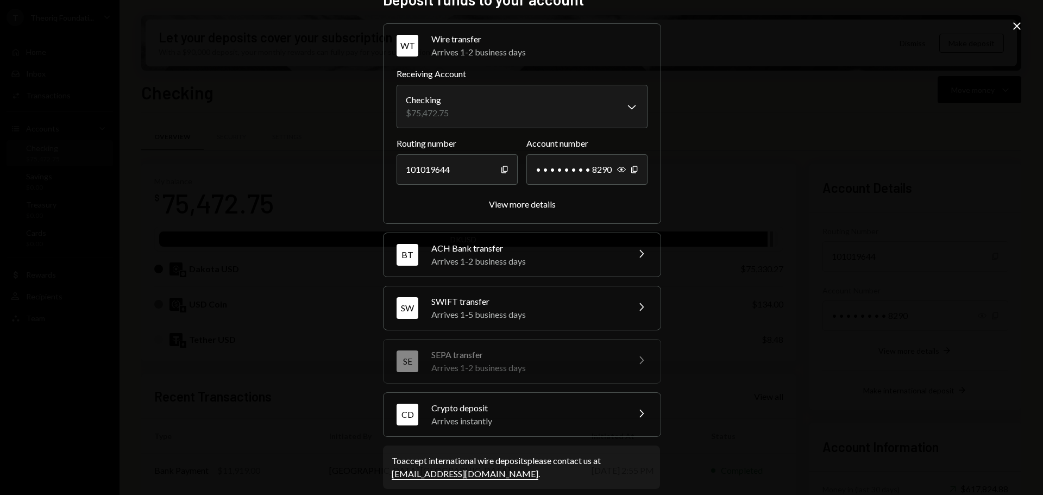
scroll to position [34, 0]
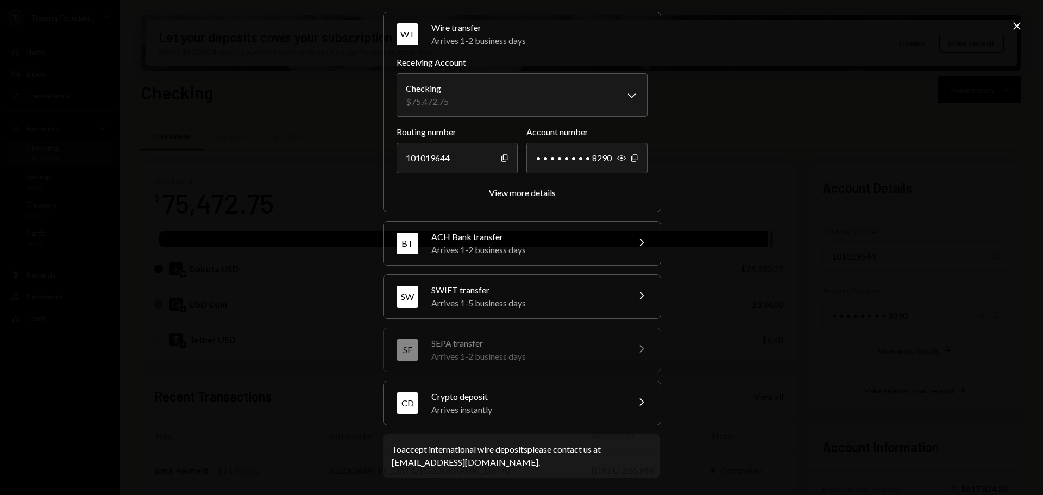
click at [472, 407] on div "Arrives instantly" at bounding box center [526, 409] width 190 height 13
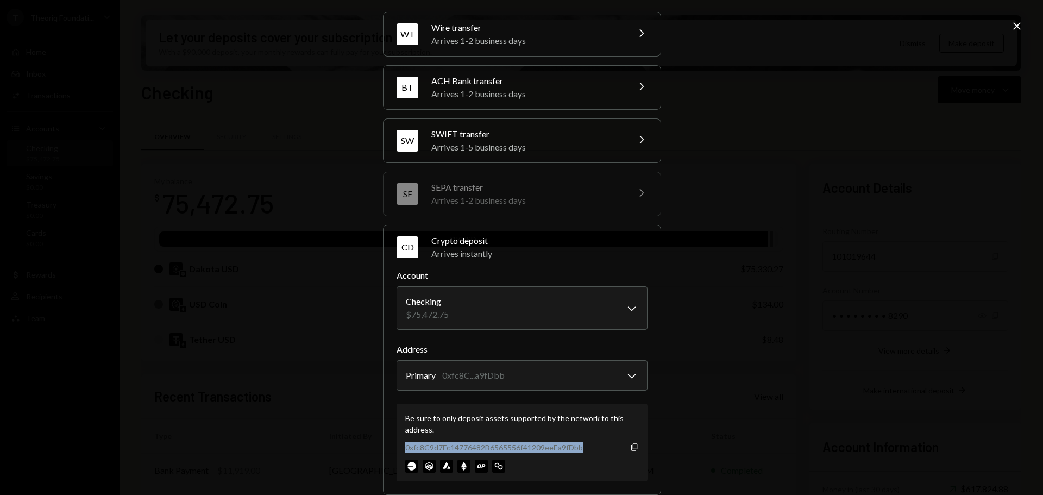
drag, startPoint x: 400, startPoint y: 448, endPoint x: 585, endPoint y: 454, distance: 184.8
click at [585, 454] on div "Be sure to only deposit assets supported by the network to this address. 0xfc8C…" at bounding box center [522, 443] width 251 height 78
click at [774, 386] on div "**********" at bounding box center [521, 247] width 1043 height 495
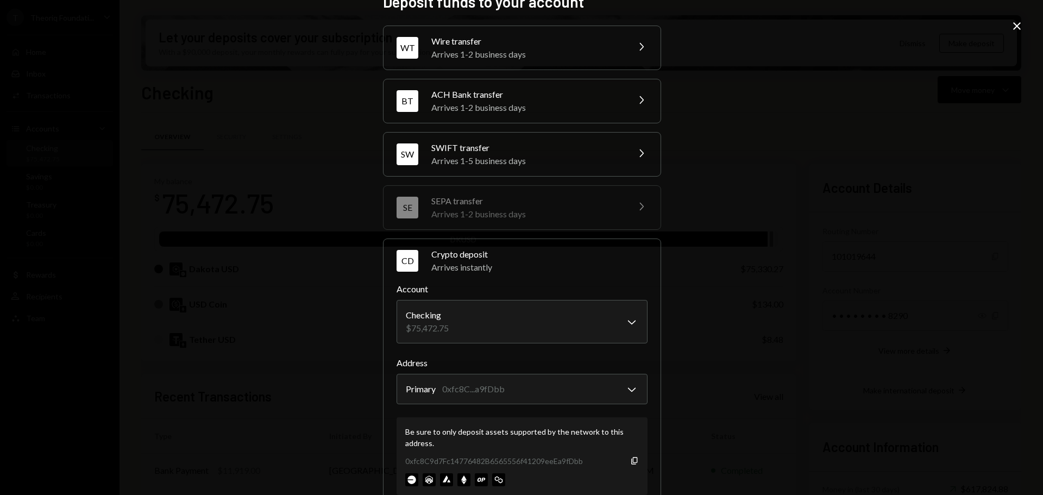
scroll to position [0, 0]
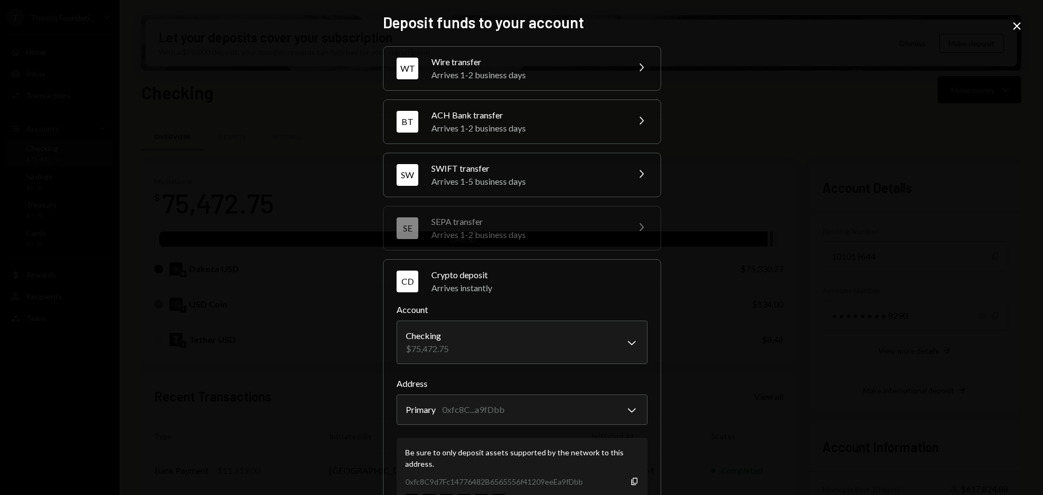
click at [1019, 26] on icon "Close" at bounding box center [1017, 26] width 13 height 13
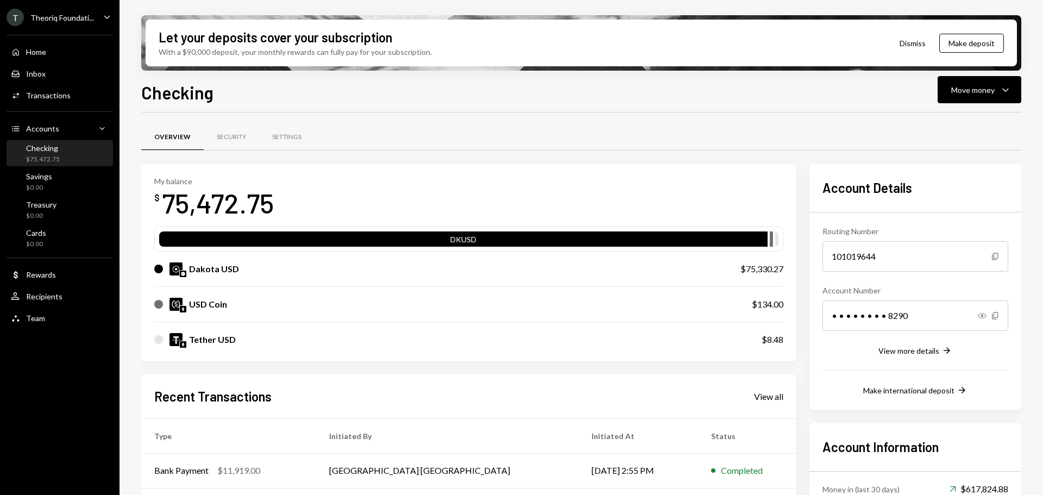
click at [53, 156] on div "$75,472.75" at bounding box center [43, 159] width 34 height 9
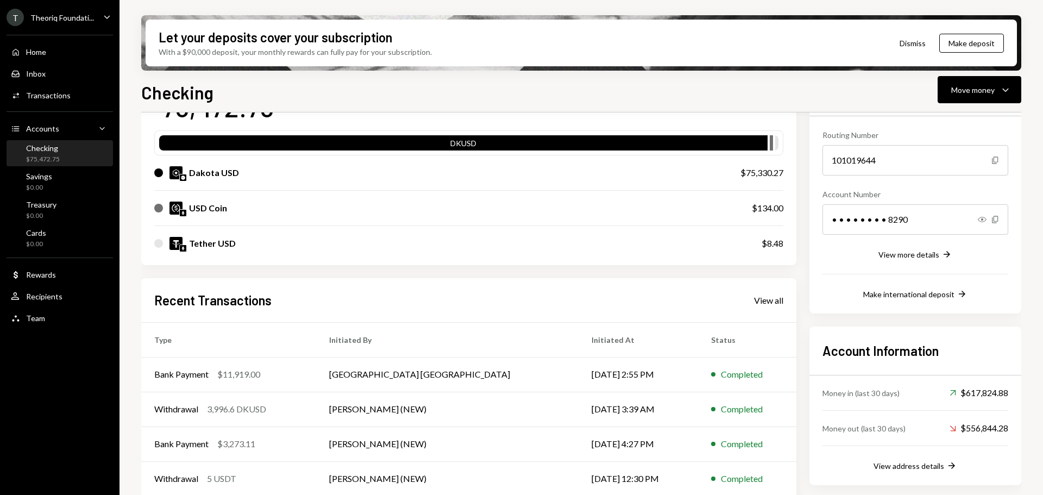
scroll to position [141, 0]
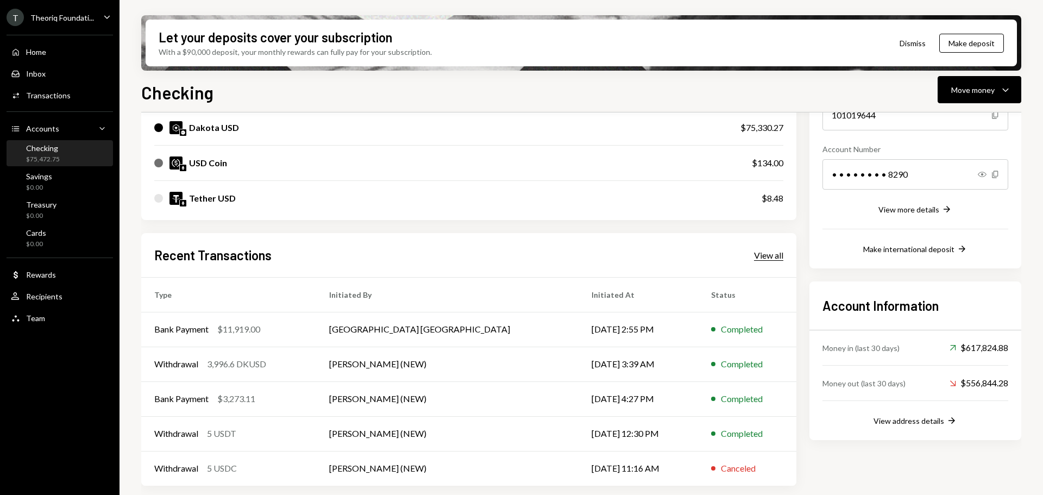
click at [761, 260] on div "View all" at bounding box center [768, 255] width 29 height 11
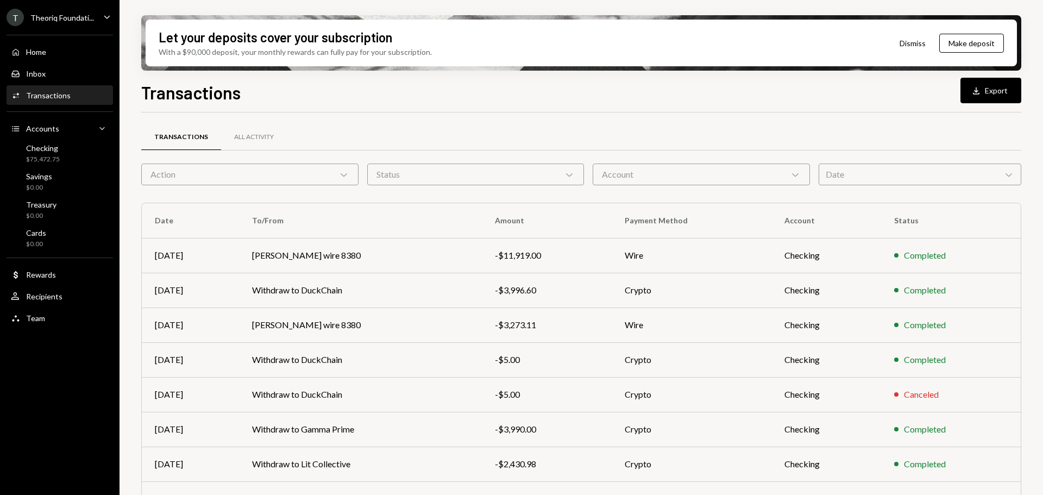
click at [271, 173] on div "Action Chevron Down" at bounding box center [249, 175] width 217 height 22
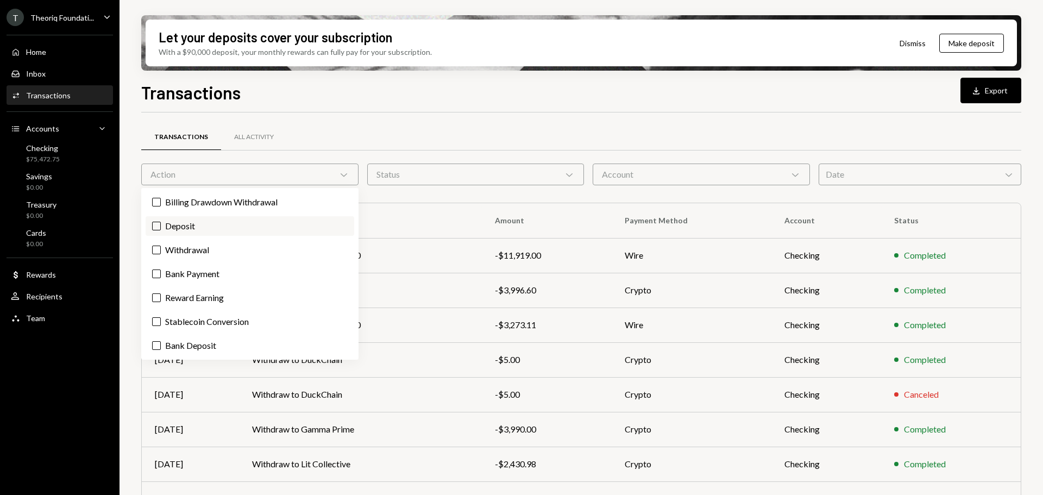
click at [200, 224] on label "Deposit" at bounding box center [250, 226] width 209 height 20
click at [161, 224] on button "Deposit" at bounding box center [156, 226] width 9 height 9
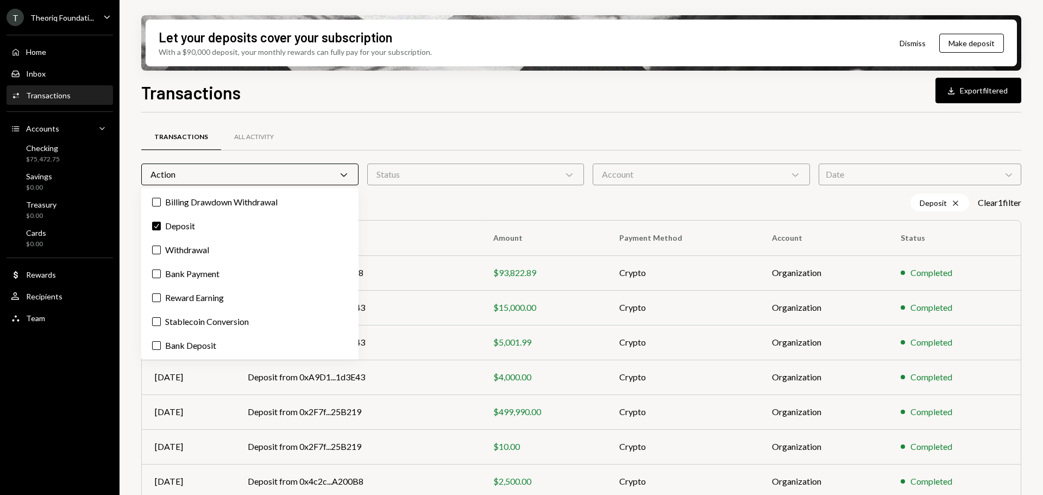
click at [123, 317] on div "Let your deposits cover your subscription With a $90,000 deposit, your monthly …" at bounding box center [582, 247] width 924 height 495
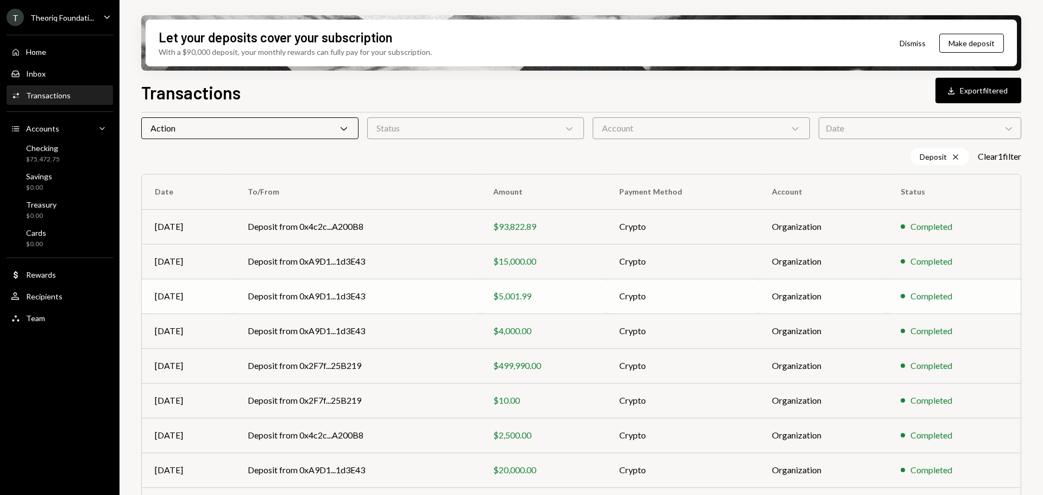
scroll to position [109, 0]
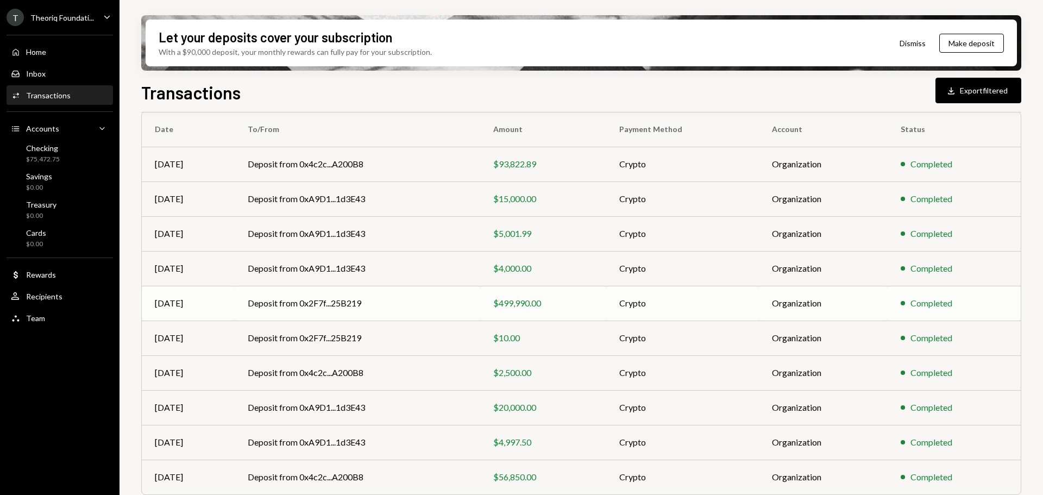
click at [585, 303] on div "$499,990.00" at bounding box center [543, 303] width 101 height 13
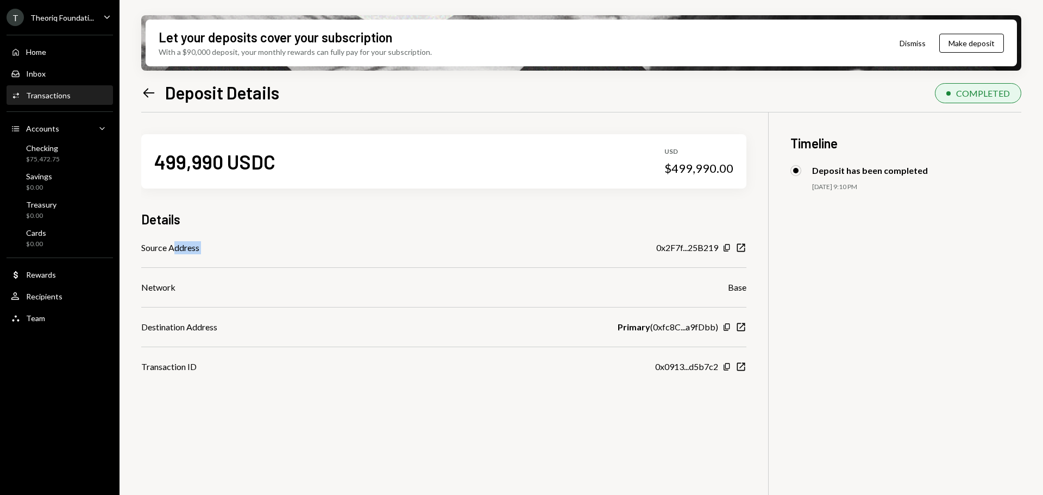
drag, startPoint x: 173, startPoint y: 252, endPoint x: 649, endPoint y: 248, distance: 476.0
click at [649, 248] on div "Source Address 0x2F7f...25B219 Copy New Window" at bounding box center [443, 247] width 605 height 13
drag, startPoint x: 186, startPoint y: 323, endPoint x: 730, endPoint y: 332, distance: 543.9
click at [730, 332] on div "Destination Address Primary ( 0xfc8C...a9fDbb ) Copy New Window" at bounding box center [443, 327] width 605 height 13
drag, startPoint x: 182, startPoint y: 363, endPoint x: 671, endPoint y: 344, distance: 489.4
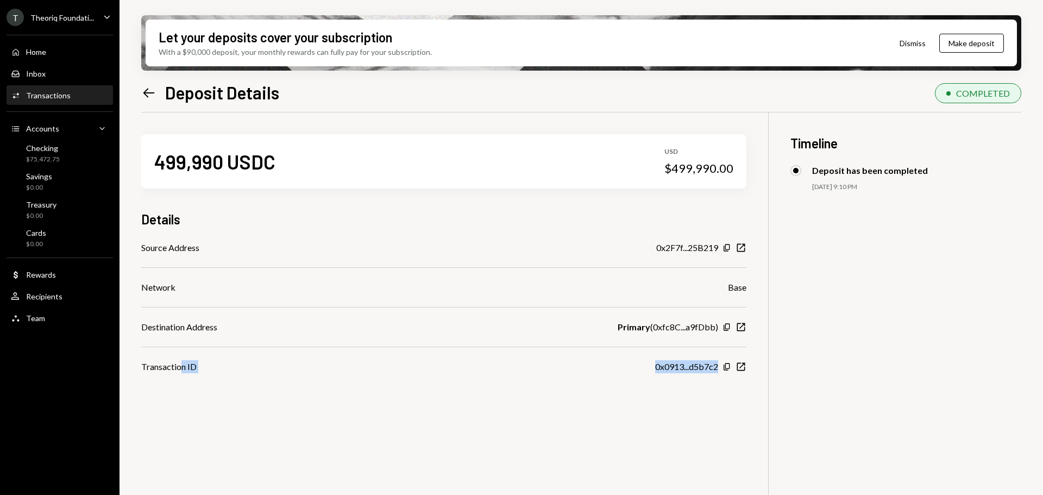
click at [731, 371] on div "Transaction ID 0x0913...d5b7c2 Copy New Window" at bounding box center [443, 366] width 605 height 13
click at [668, 327] on div "Primary ( 0xfc8C...a9fDbb )" at bounding box center [668, 327] width 101 height 13
click at [62, 150] on div "Checking $75,472.75" at bounding box center [60, 153] width 98 height 21
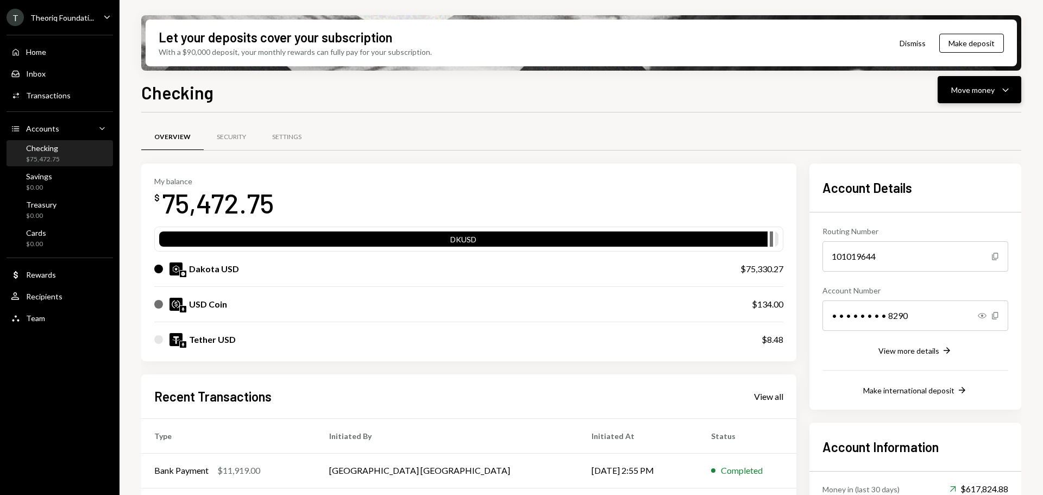
click at [966, 86] on div "Move money" at bounding box center [972, 89] width 43 height 11
click at [955, 170] on div "Deposit" at bounding box center [970, 171] width 79 height 11
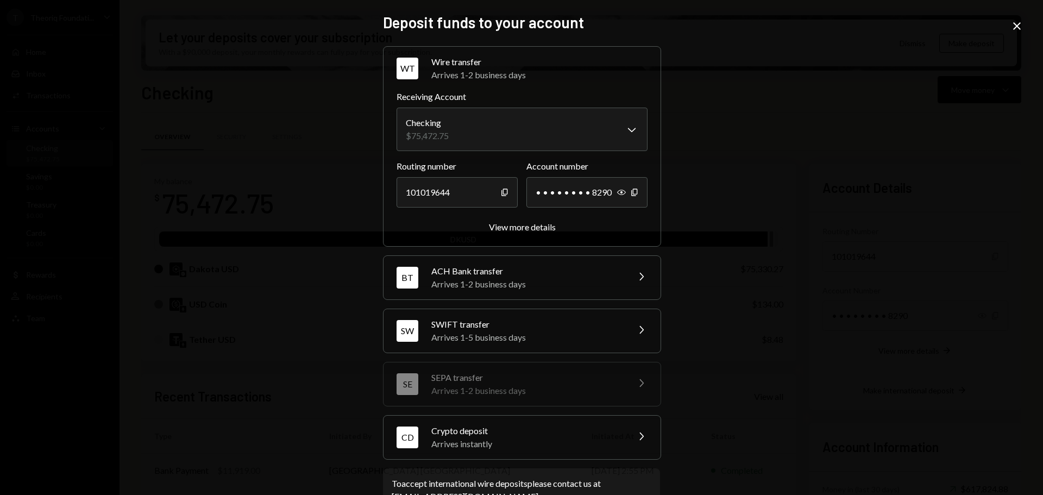
click at [515, 437] on div "Arrives instantly" at bounding box center [526, 443] width 190 height 13
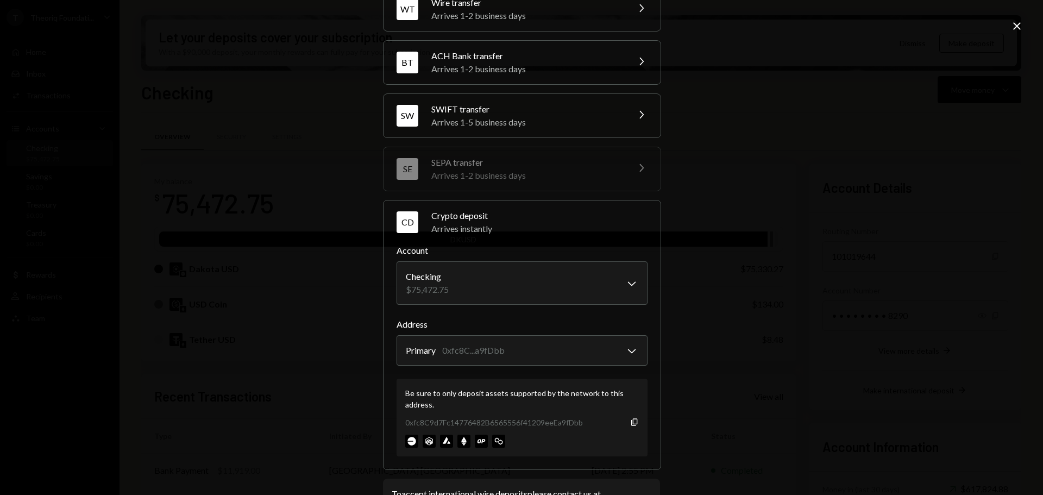
scroll to position [104, 0]
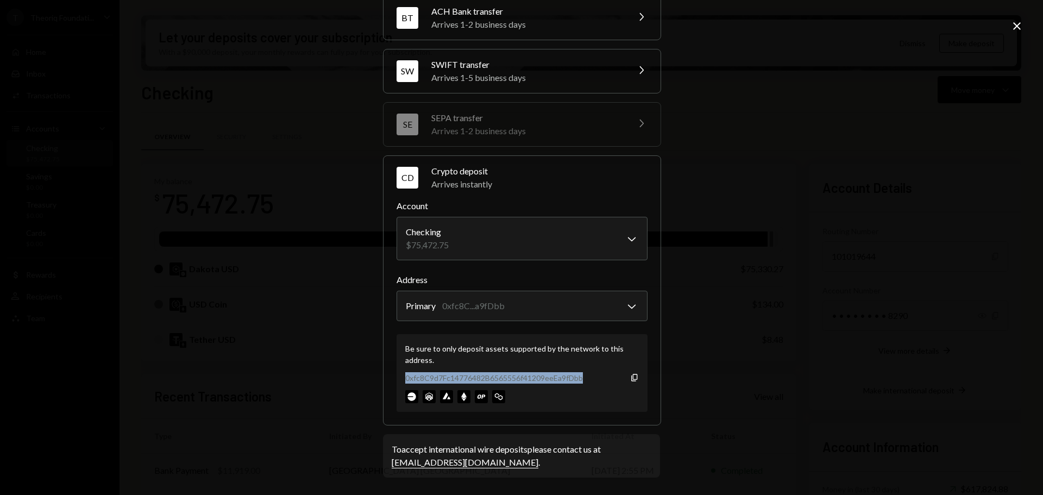
drag, startPoint x: 403, startPoint y: 378, endPoint x: 576, endPoint y: 380, distance: 173.3
click at [588, 378] on div "0xfc8C9d7Fc14776482B6565556f41209eeEa9fDbb Copy" at bounding box center [522, 377] width 234 height 11
click at [1013, 27] on icon "Close" at bounding box center [1017, 26] width 13 height 13
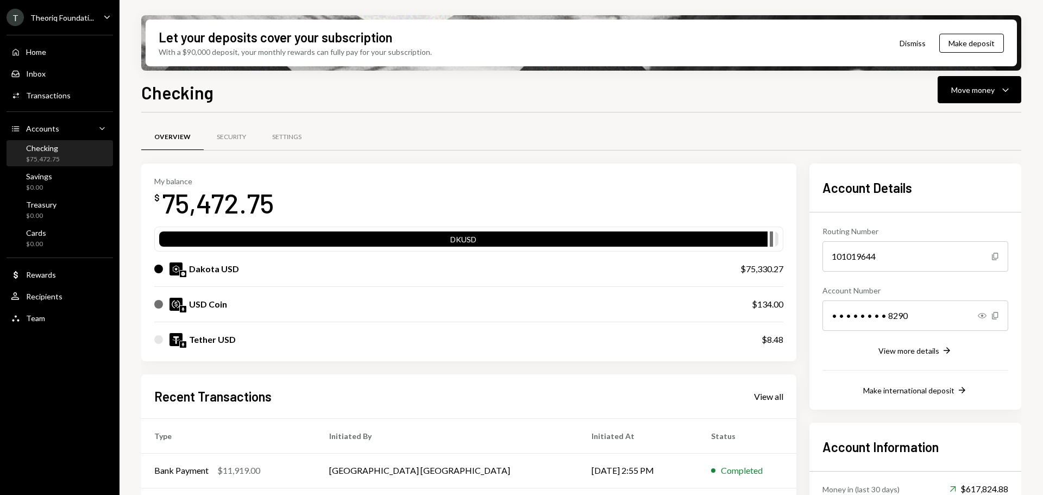
click at [49, 161] on div "$75,472.75" at bounding box center [43, 159] width 34 height 9
click at [40, 187] on div "$0.00" at bounding box center [39, 187] width 26 height 9
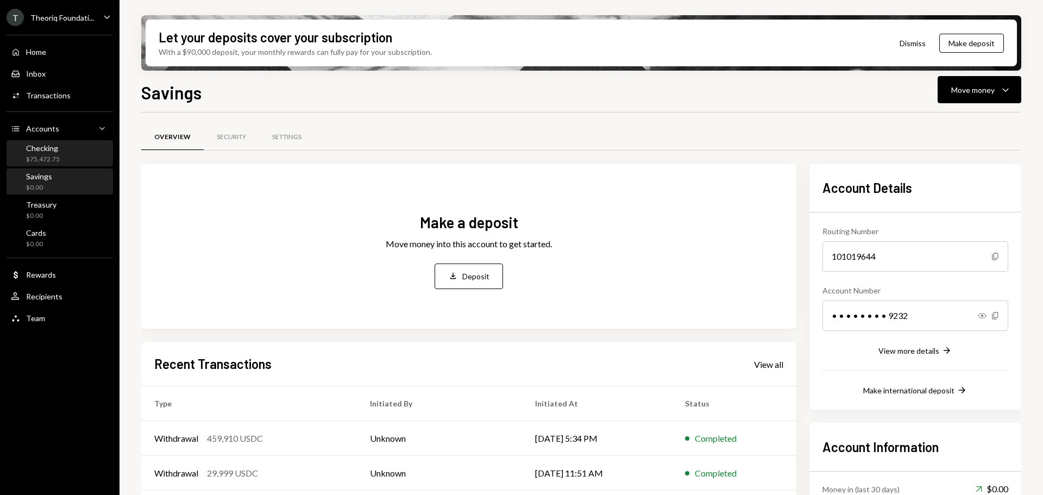
click at [67, 158] on div "Checking $75,472.75" at bounding box center [60, 153] width 98 height 21
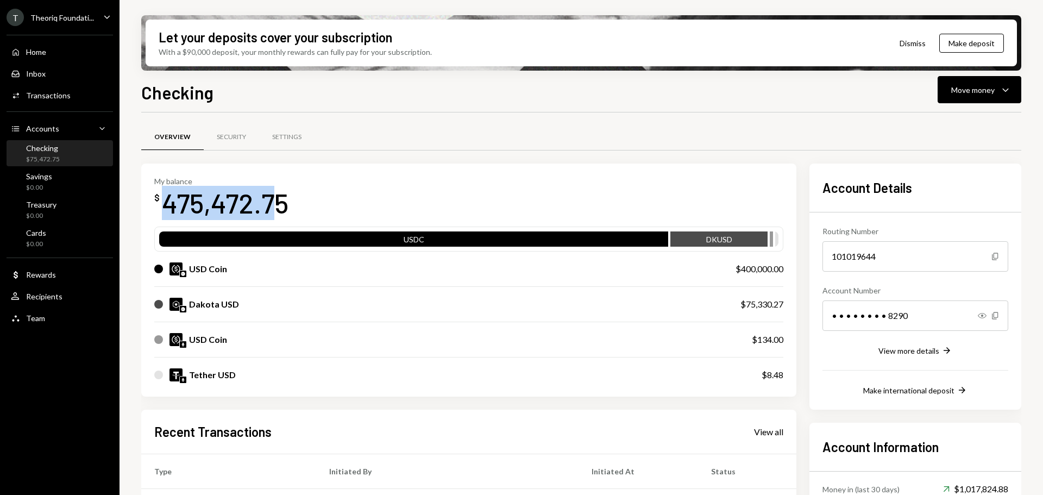
drag, startPoint x: 167, startPoint y: 205, endPoint x: 268, endPoint y: 205, distance: 101.1
click at [268, 205] on div "475,472.75" at bounding box center [225, 203] width 127 height 34
click at [231, 211] on div "475,472.75" at bounding box center [225, 203] width 127 height 34
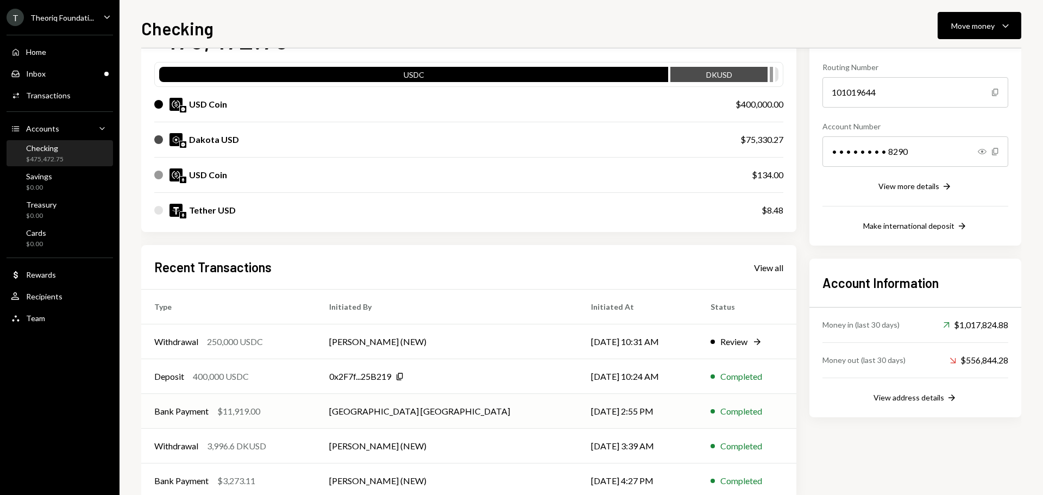
scroll to position [109, 0]
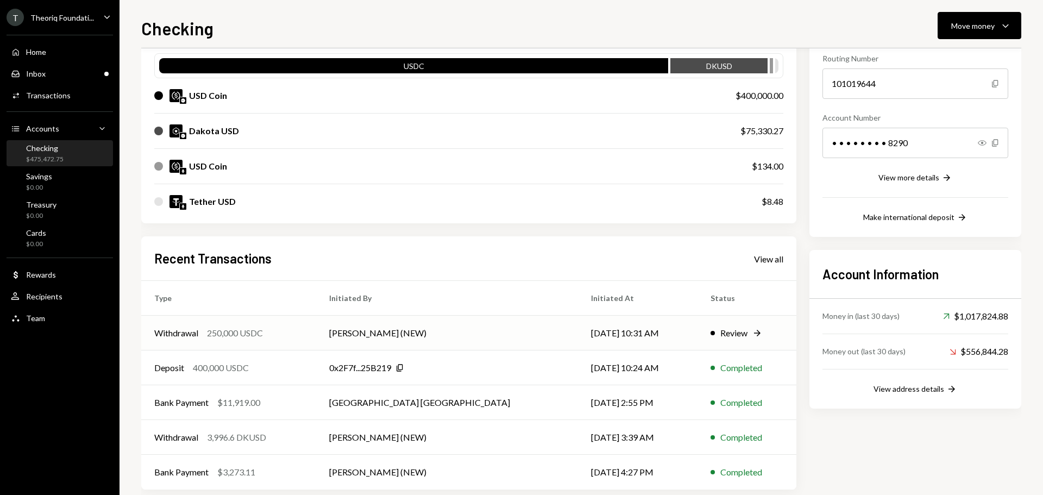
click at [358, 340] on td "[PERSON_NAME] (NEW)" at bounding box center [447, 333] width 262 height 35
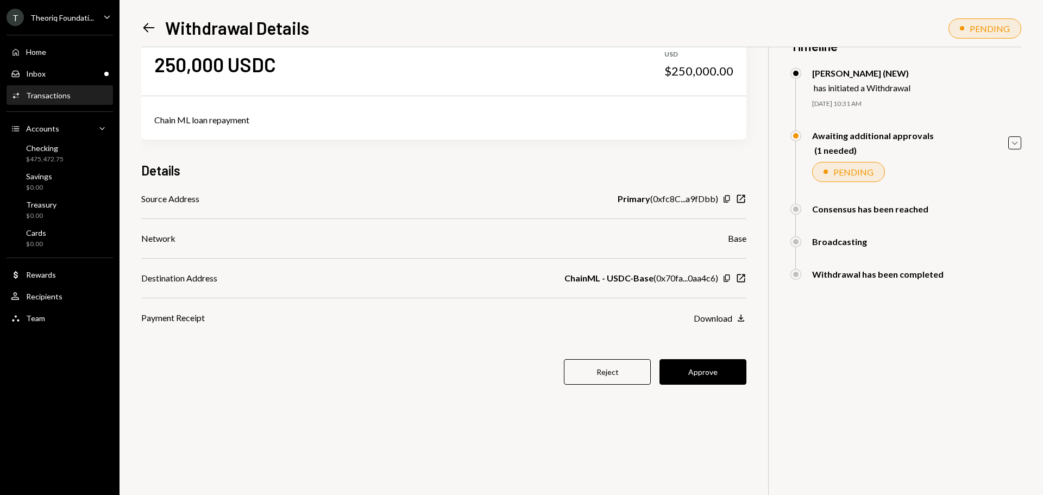
scroll to position [47, 0]
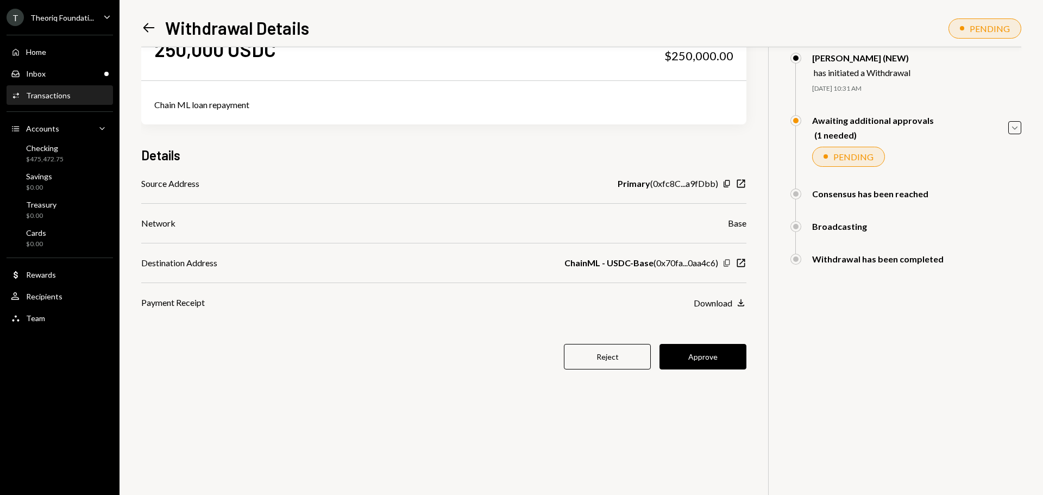
click at [729, 260] on icon "Copy" at bounding box center [727, 263] width 9 height 9
drag, startPoint x: 611, startPoint y: 260, endPoint x: 635, endPoint y: 262, distance: 24.5
click at [635, 262] on b "ChainML - USDC-Base" at bounding box center [609, 262] width 89 height 13
drag, startPoint x: 662, startPoint y: 265, endPoint x: 706, endPoint y: 265, distance: 44.6
click at [706, 265] on div "ChainML - USDC-Base ( 0x70fa...0aa4c6 )" at bounding box center [642, 262] width 154 height 13
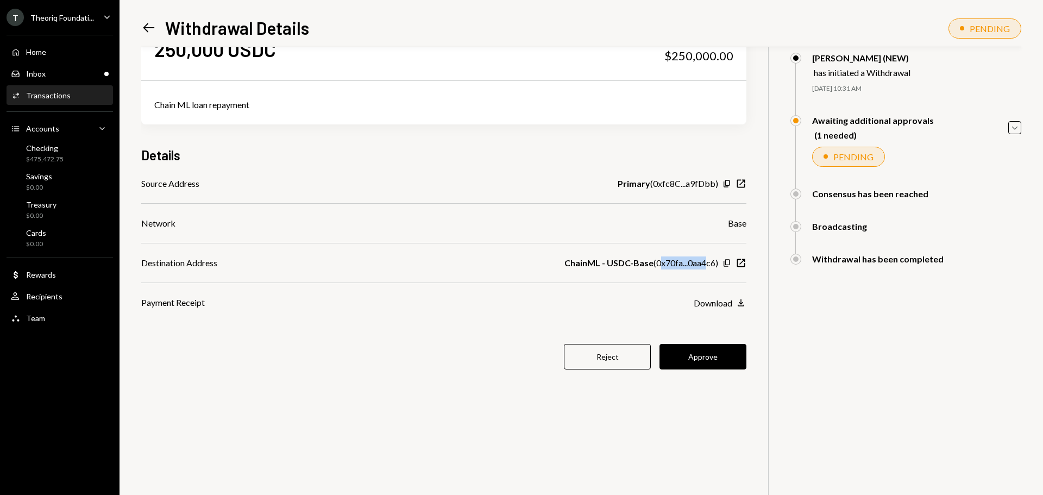
click at [678, 260] on div "ChainML - USDC-Base ( 0x70fa...0aa4c6 )" at bounding box center [642, 262] width 154 height 13
drag, startPoint x: 657, startPoint y: 265, endPoint x: 707, endPoint y: 264, distance: 50.0
click at [707, 264] on div "ChainML - USDC-Base ( 0x70fa...0aa4c6 )" at bounding box center [642, 262] width 154 height 13
click at [52, 153] on div "Checking $475,472.75" at bounding box center [44, 153] width 37 height 21
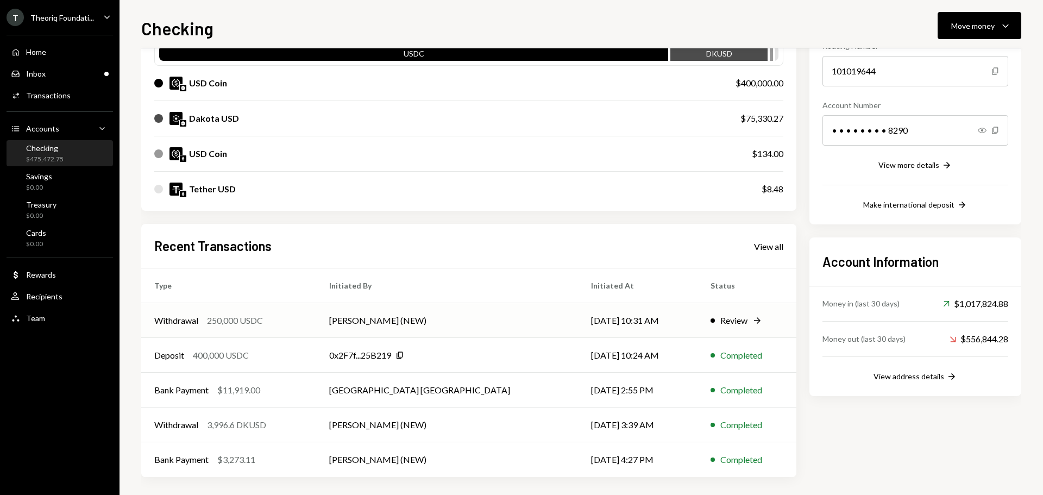
scroll to position [125, 0]
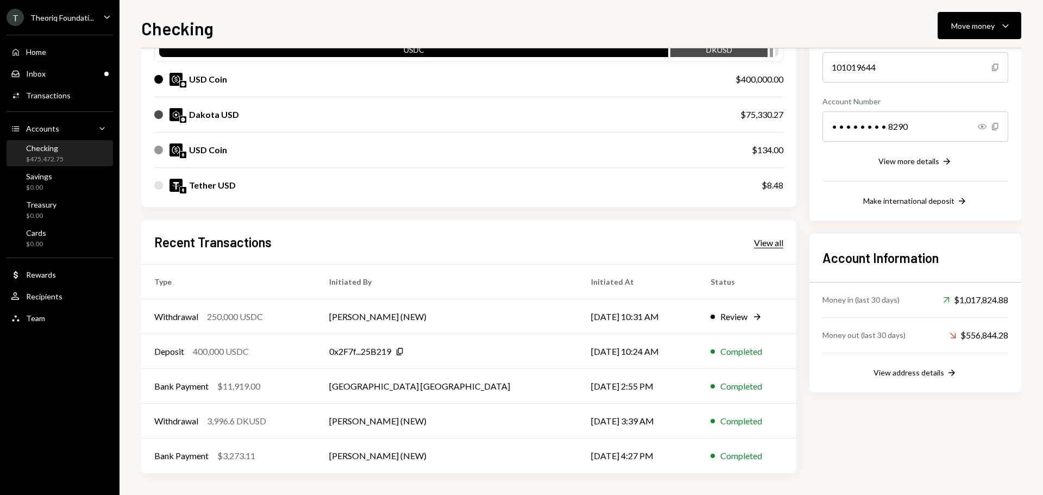
click at [766, 245] on div "View all" at bounding box center [768, 242] width 29 height 11
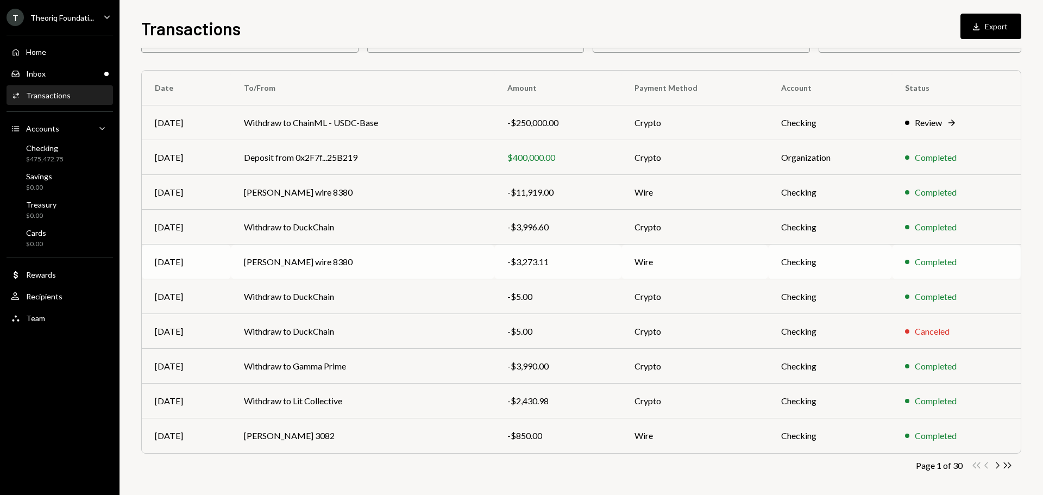
scroll to position [72, 0]
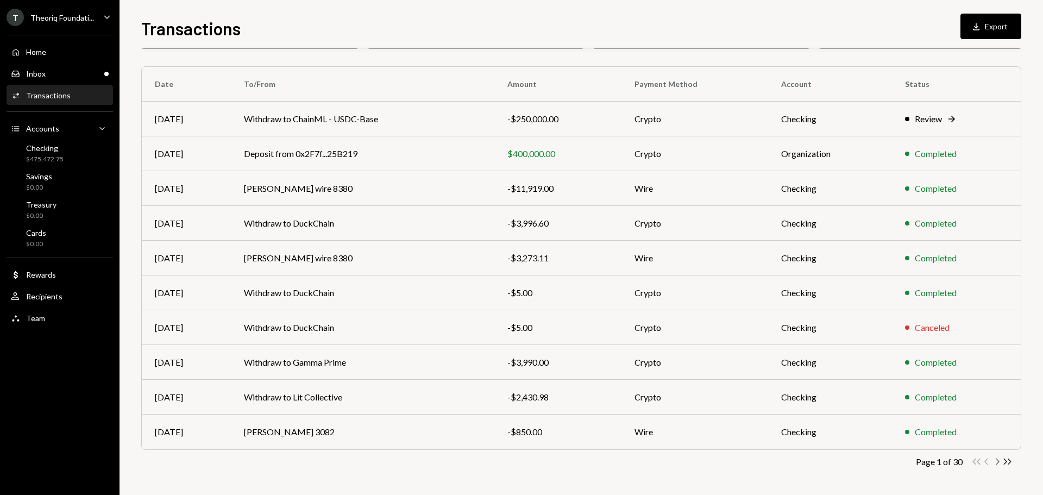
click at [998, 464] on icon "Chevron Right" at bounding box center [997, 461] width 10 height 10
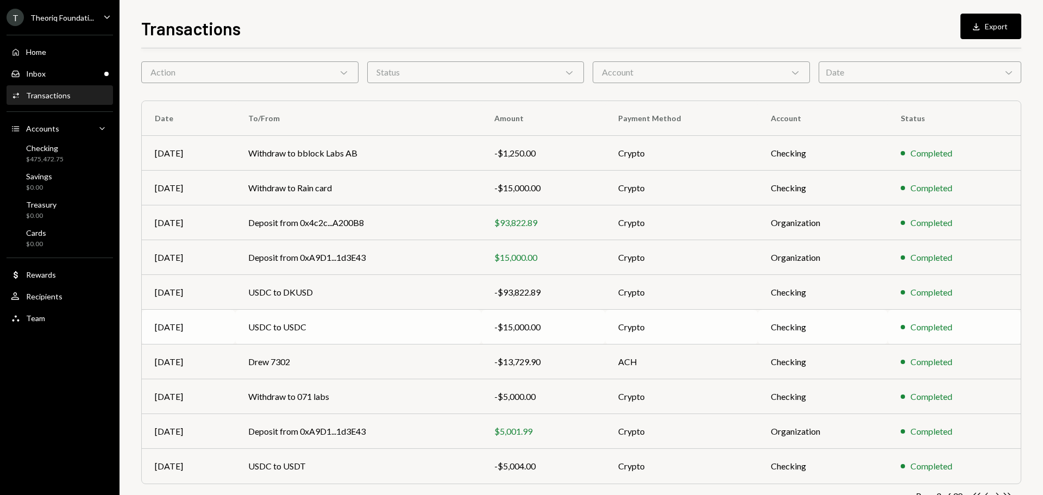
scroll to position [54, 0]
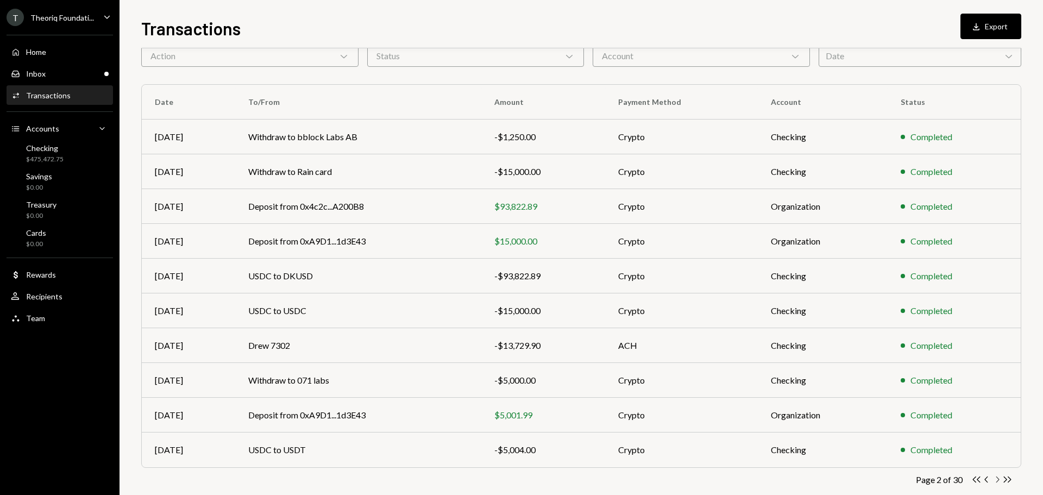
click at [997, 480] on icon "Chevron Right" at bounding box center [997, 479] width 10 height 10
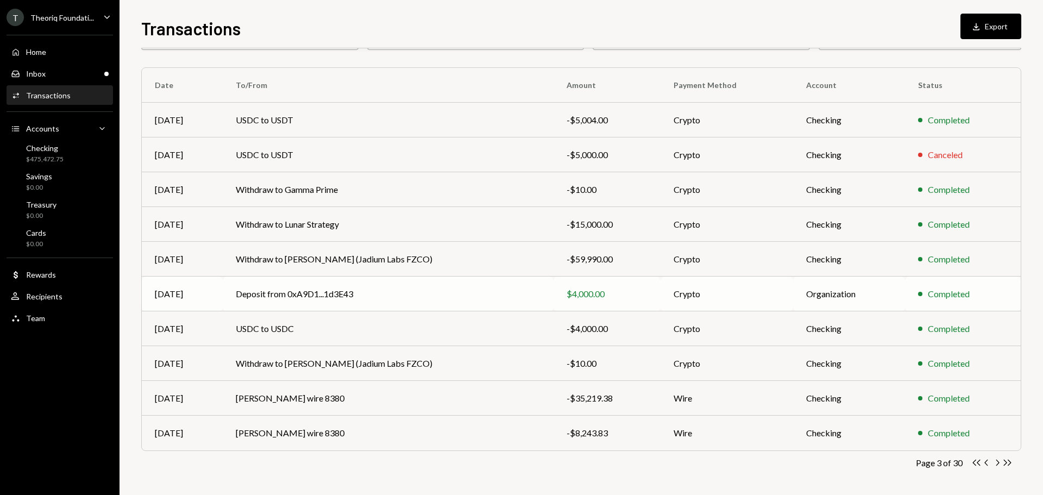
scroll to position [72, 0]
click at [996, 460] on icon "Chevron Right" at bounding box center [997, 461] width 10 height 10
